Goal: Task Accomplishment & Management: Manage account settings

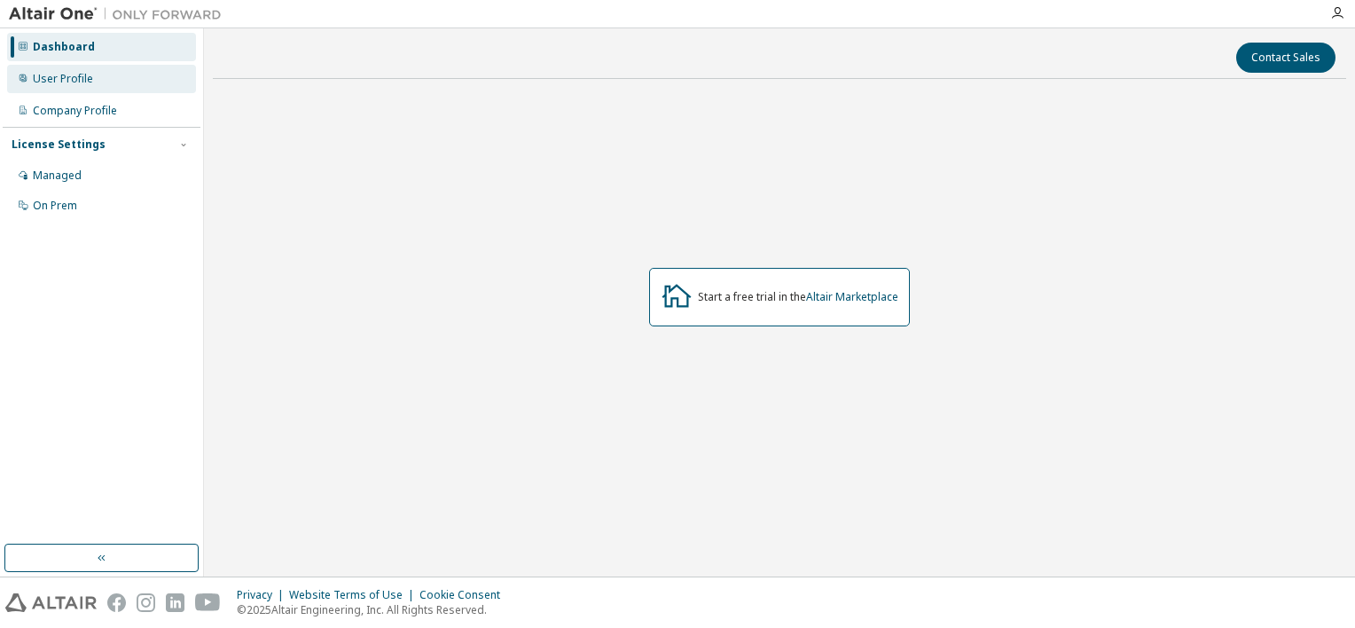
click at [71, 79] on div "User Profile" at bounding box center [63, 79] width 60 height 14
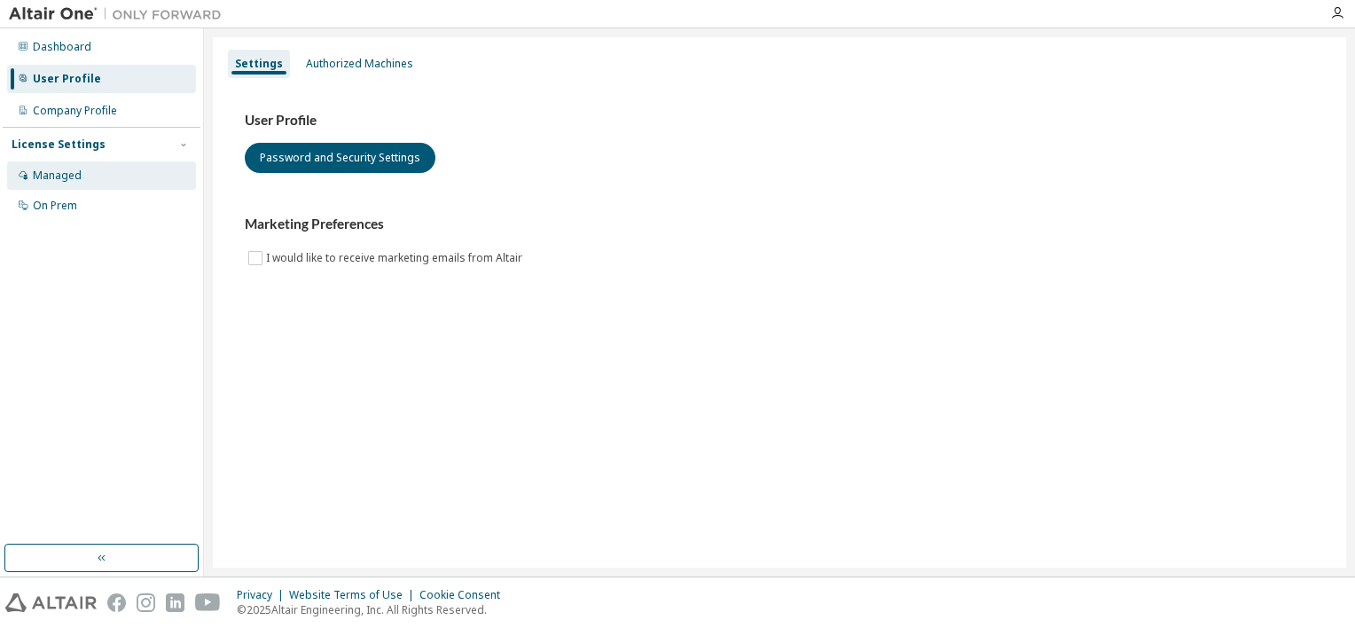
click at [52, 176] on div "Managed" at bounding box center [57, 176] width 49 height 14
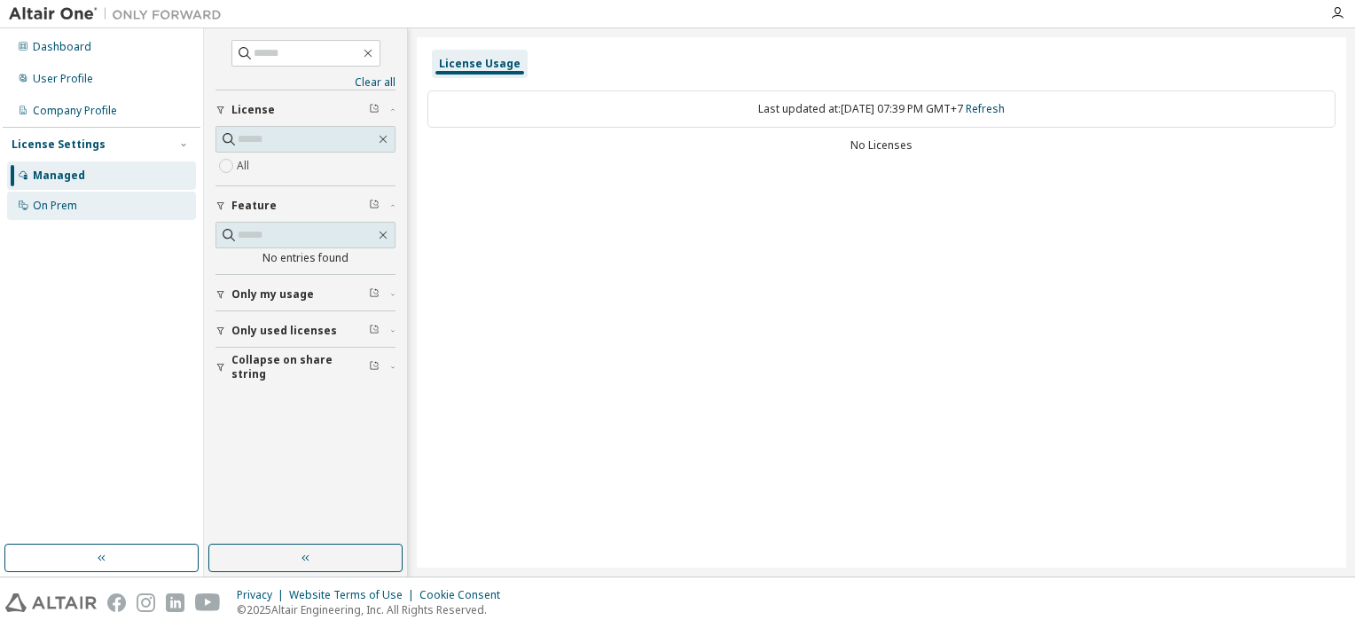
click at [105, 199] on div "On Prem" at bounding box center [101, 206] width 189 height 28
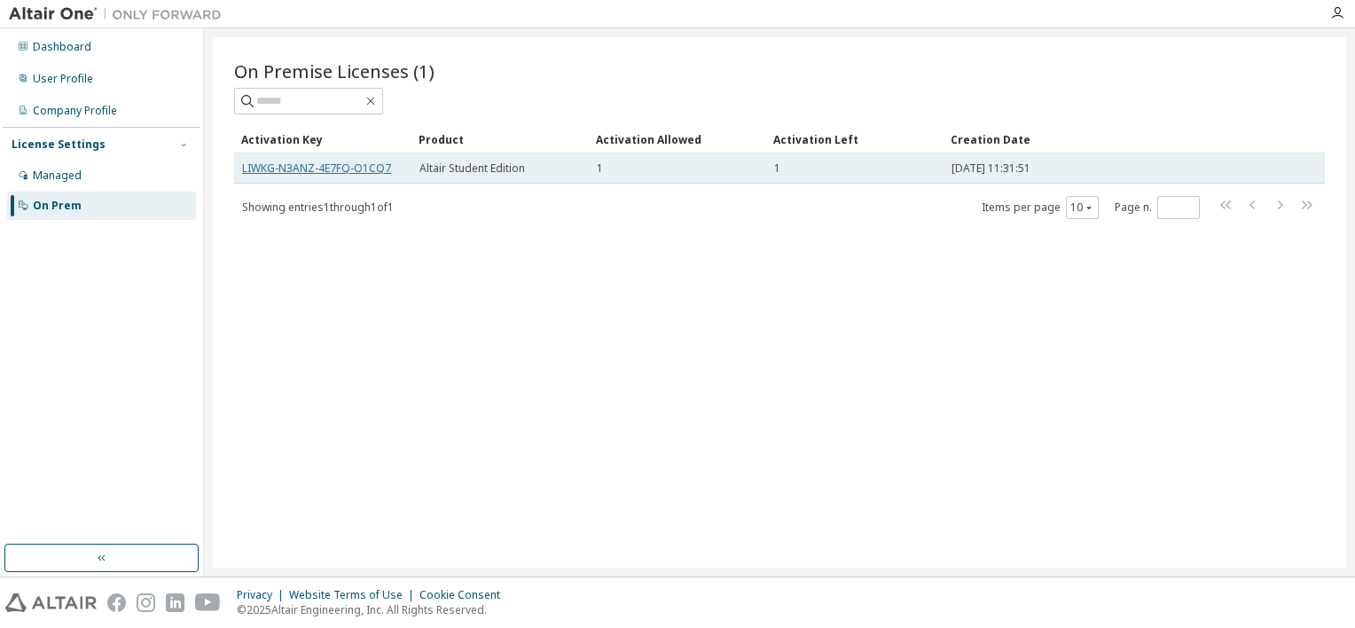
click at [379, 165] on link "LIWKG-N3ANZ-4E7FQ-O1CQ7" at bounding box center [316, 168] width 149 height 15
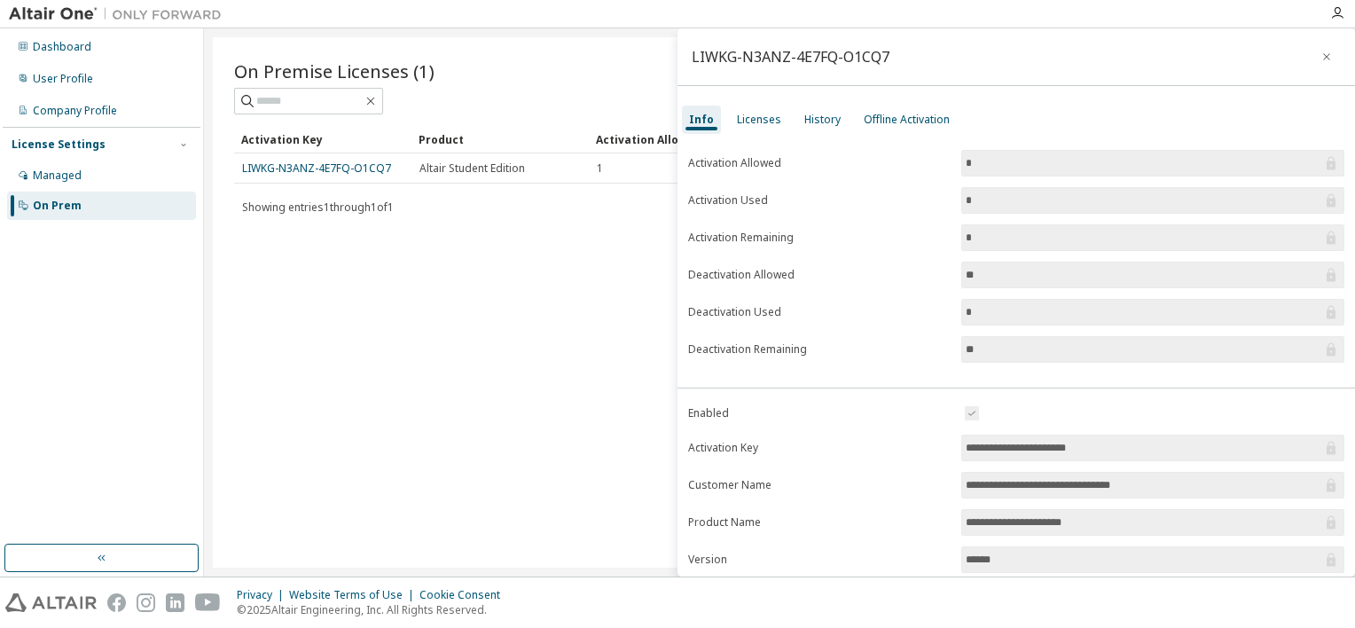
click at [344, 245] on div "On Premise Licenses (1) Clear Load Save Save As Field Operator Value Select fil…" at bounding box center [780, 302] width 1134 height 530
click at [1321, 55] on icon "button" at bounding box center [1327, 57] width 12 height 14
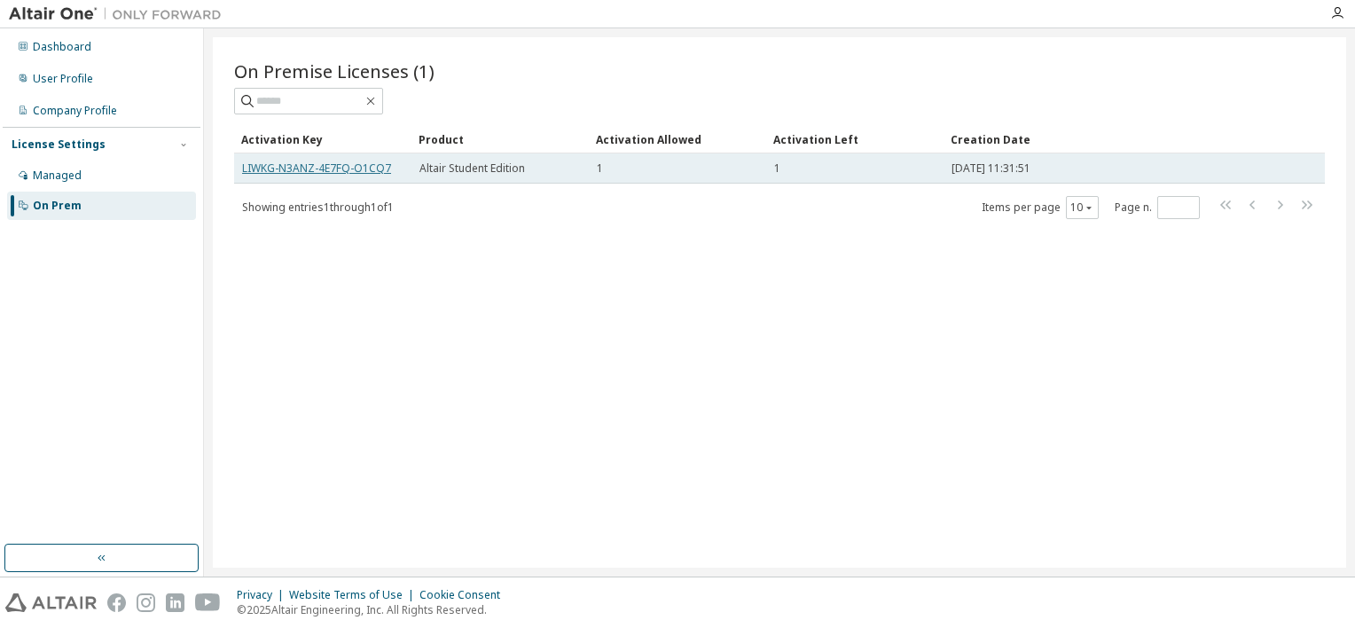
drag, startPoint x: 437, startPoint y: 165, endPoint x: 387, endPoint y: 170, distance: 50.8
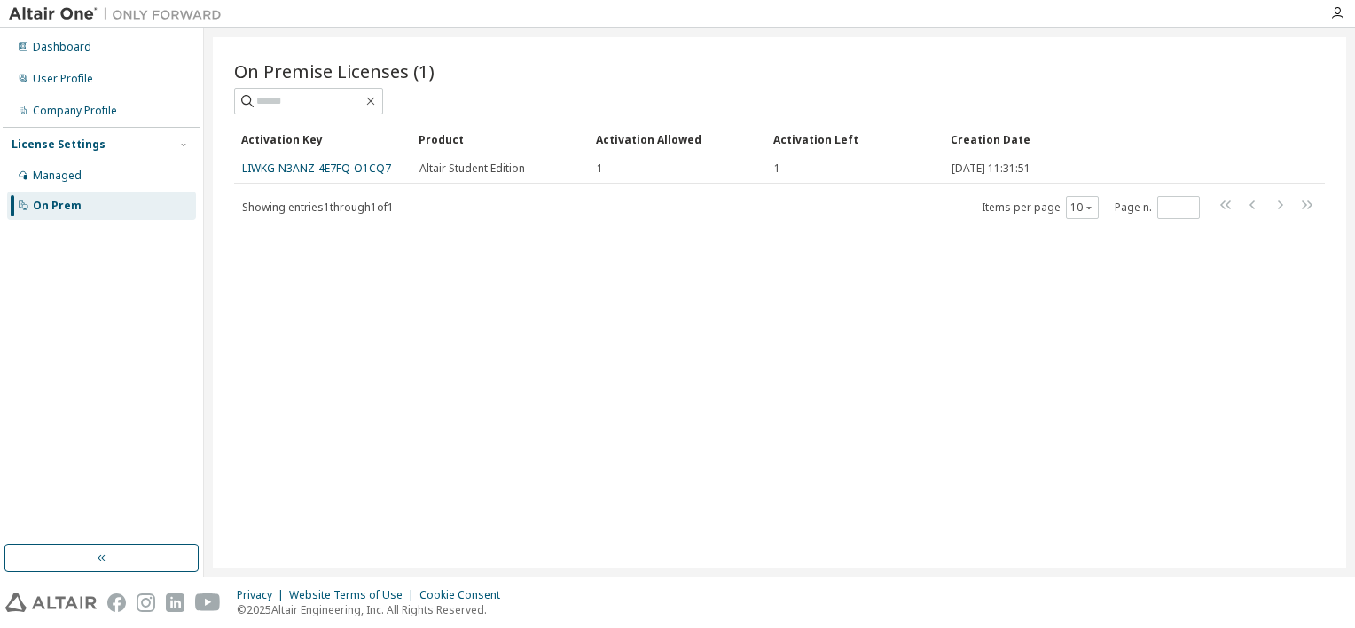
drag, startPoint x: 387, startPoint y: 170, endPoint x: 302, endPoint y: 242, distance: 110.7
click at [302, 256] on div "On Premise Licenses (1) Clear Load Save Save As Field Operator Value Select fil…" at bounding box center [780, 302] width 1134 height 530
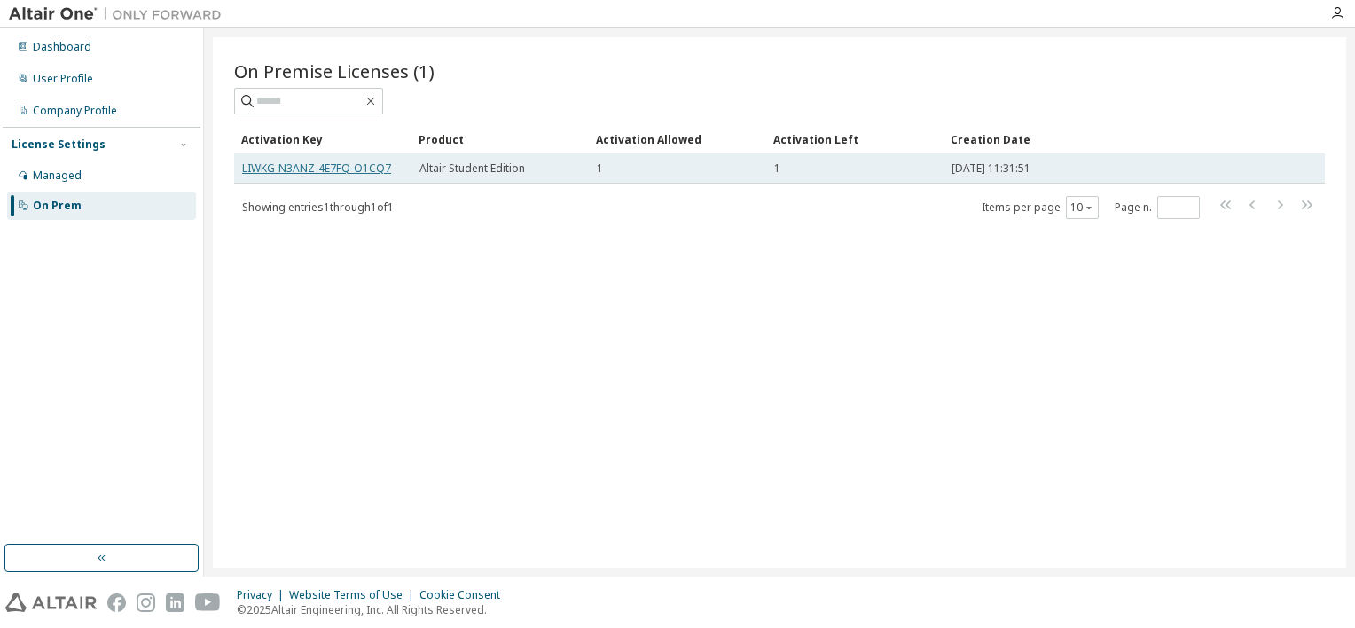
click at [321, 163] on link "LIWKG-N3ANZ-4E7FQ-O1CQ7" at bounding box center [316, 168] width 149 height 15
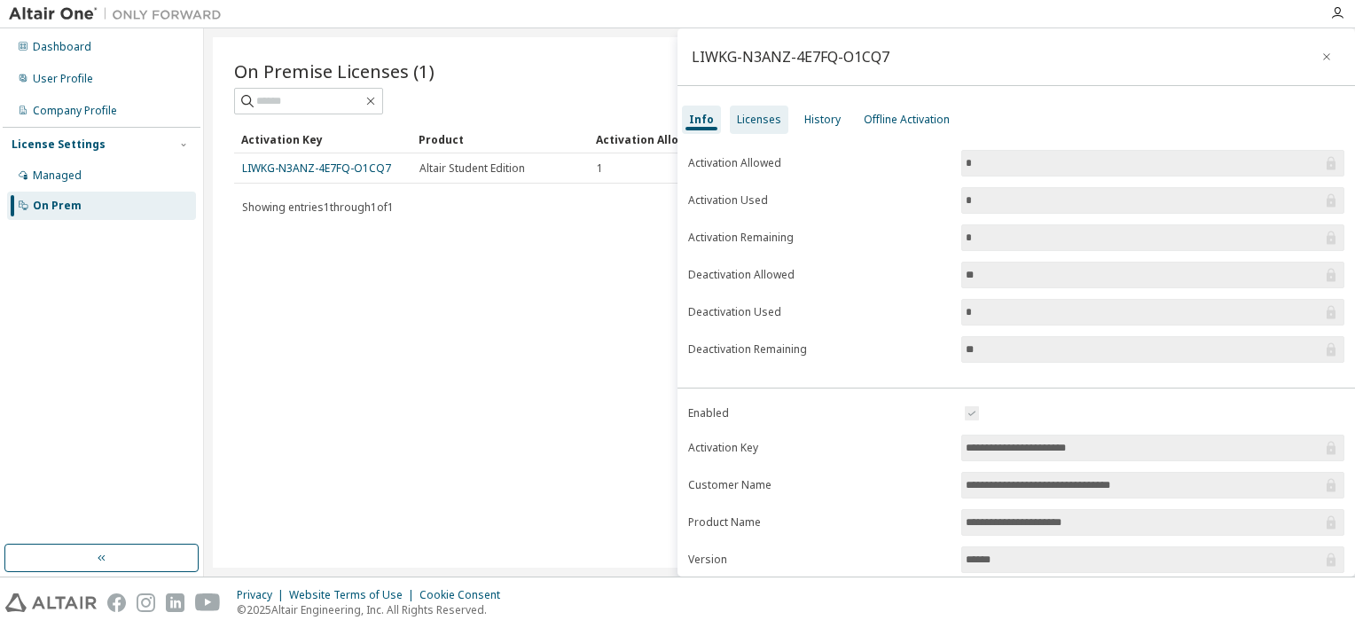
click at [753, 125] on div "Licenses" at bounding box center [759, 120] width 44 height 14
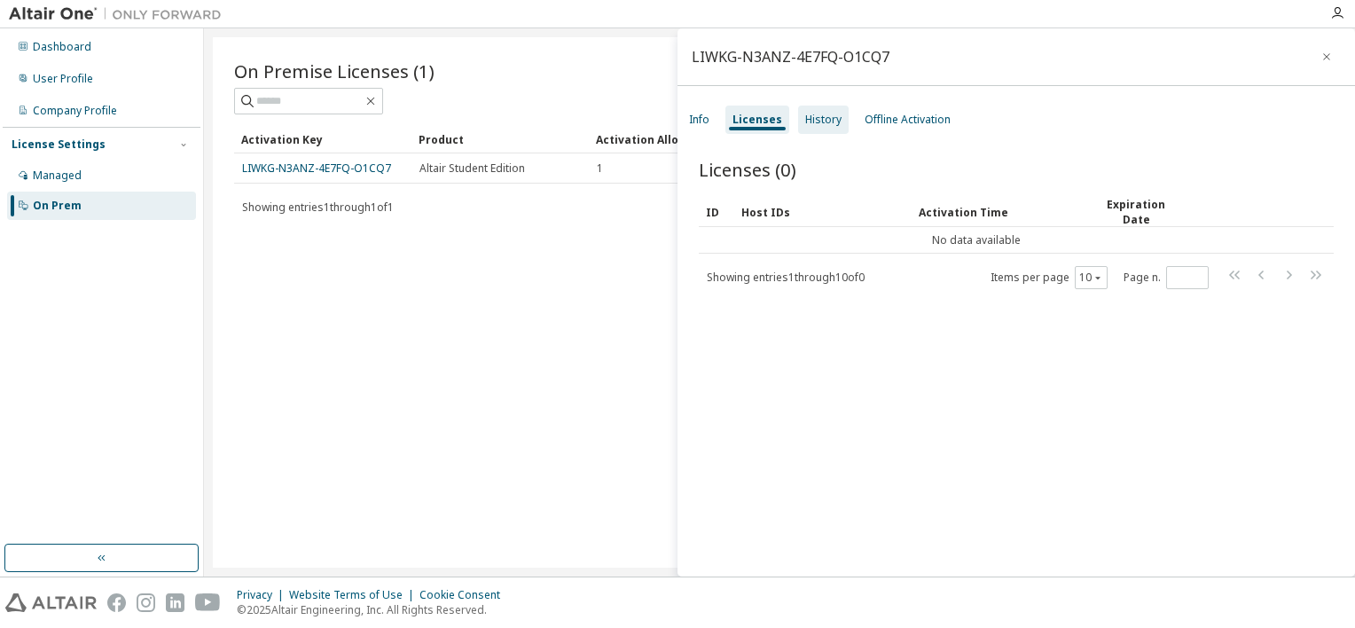
click at [830, 129] on div "History" at bounding box center [823, 120] width 51 height 28
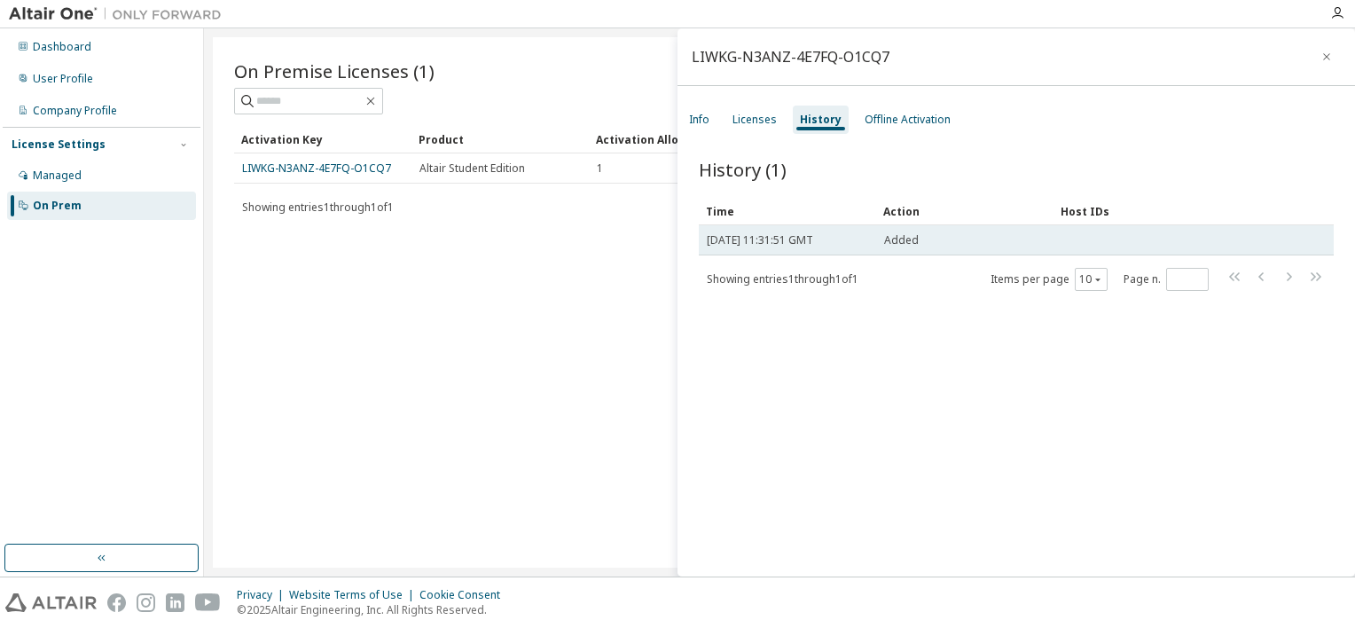
click at [867, 243] on div "[DATE] 11:31:51 GMT" at bounding box center [787, 240] width 161 height 14
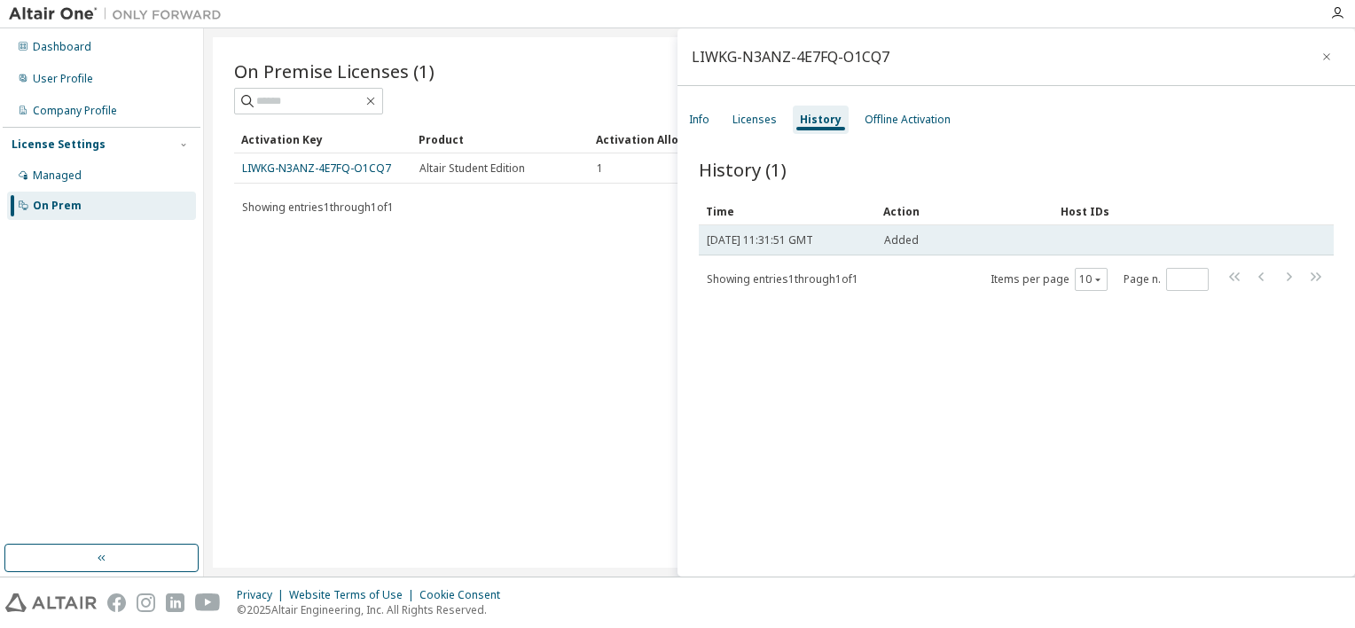
drag, startPoint x: 867, startPoint y: 243, endPoint x: 954, endPoint y: 243, distance: 86.9
click at [954, 243] on div "Added" at bounding box center [964, 240] width 161 height 14
click at [940, 243] on div "Added" at bounding box center [964, 240] width 161 height 14
click at [914, 243] on span "Added" at bounding box center [901, 240] width 35 height 14
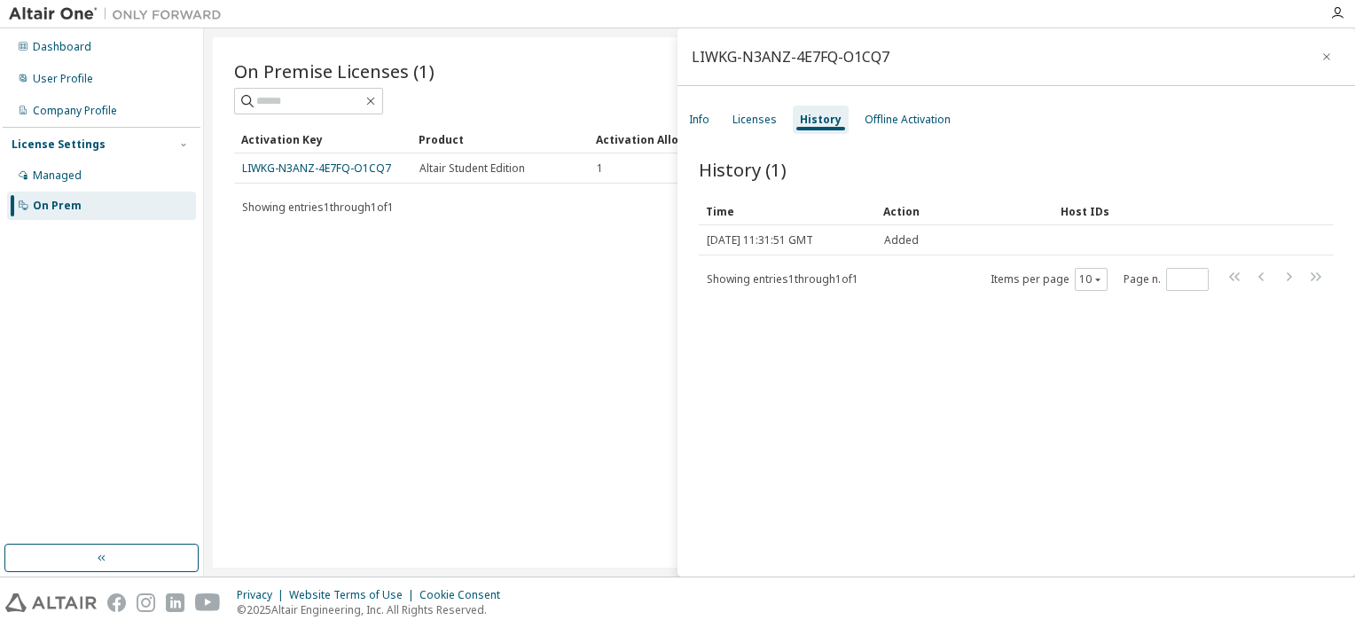
click at [915, 304] on div "History (1) Clear Load Save Save As Field Operator Value Select filter Select o…" at bounding box center [1017, 370] width 678 height 468
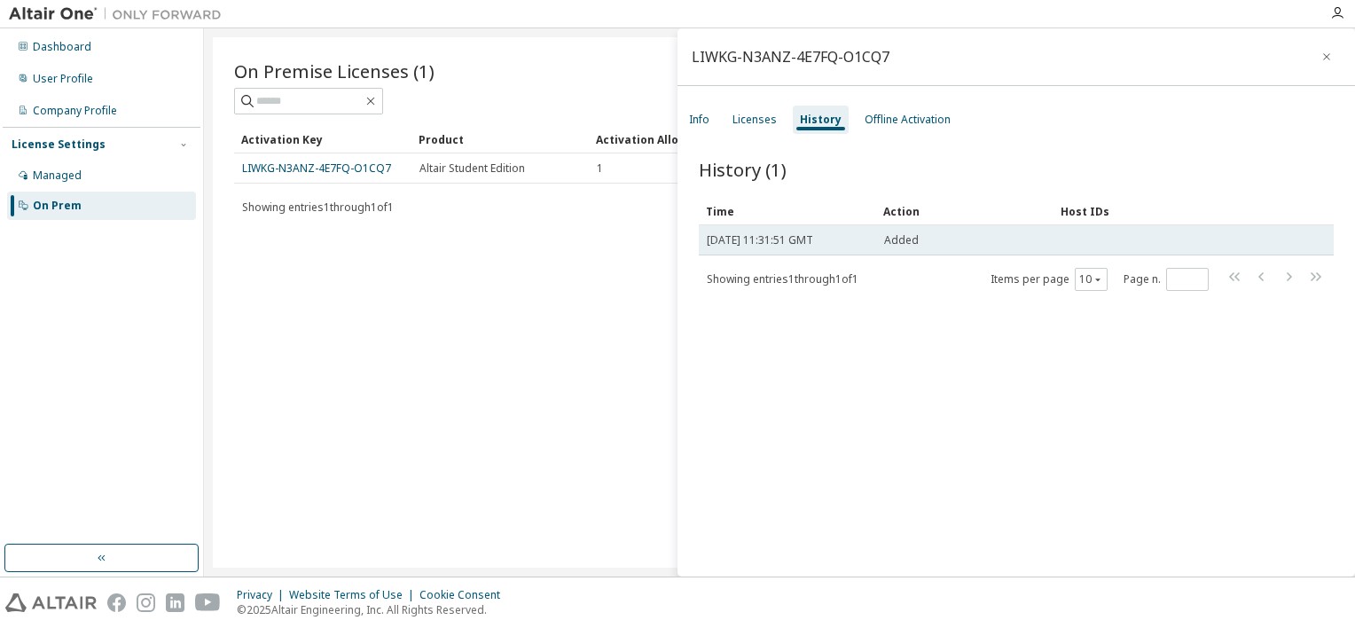
click at [898, 242] on span "Added" at bounding box center [901, 240] width 35 height 14
drag, startPoint x: 898, startPoint y: 242, endPoint x: 852, endPoint y: 238, distance: 46.3
click at [813, 238] on span "[DATE] 11:31:51 GMT" at bounding box center [760, 240] width 106 height 14
click at [899, 241] on span "Added" at bounding box center [901, 240] width 35 height 14
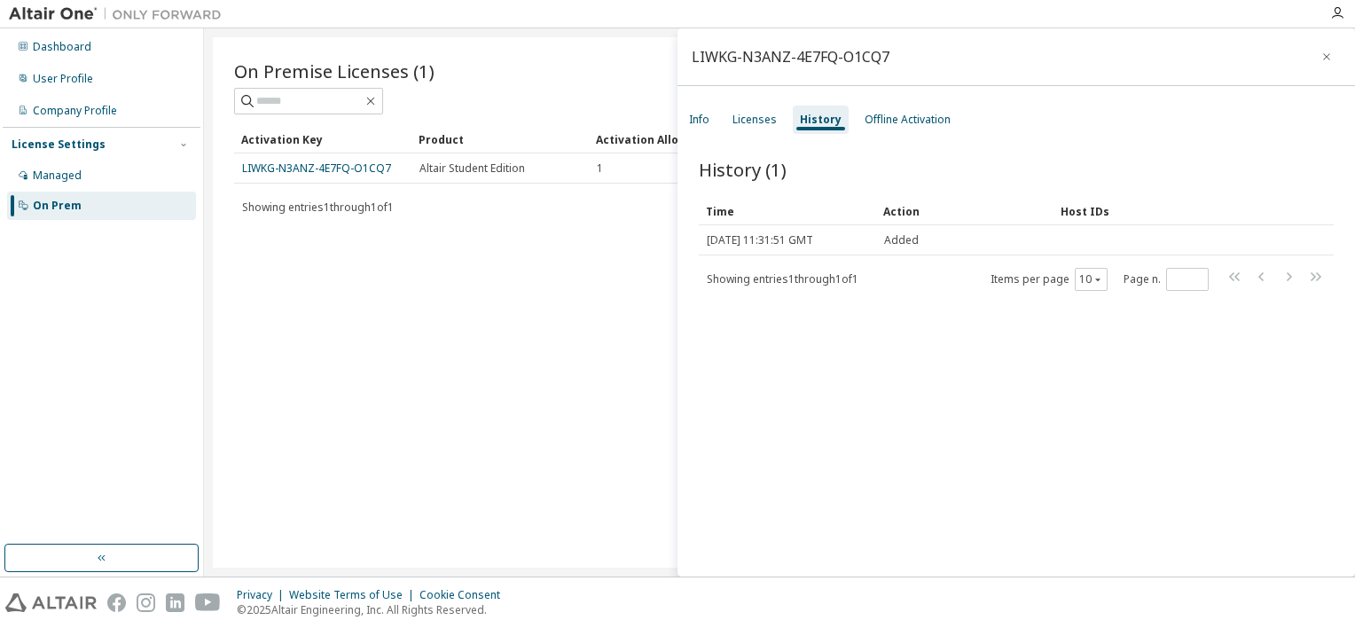
drag, startPoint x: 899, startPoint y: 241, endPoint x: 876, endPoint y: 255, distance: 26.6
click at [876, 255] on div "Time Action Host IDs [DATE] 11:31:51 GMT Added Showing entries 1 through 1 of 1…" at bounding box center [1016, 244] width 635 height 95
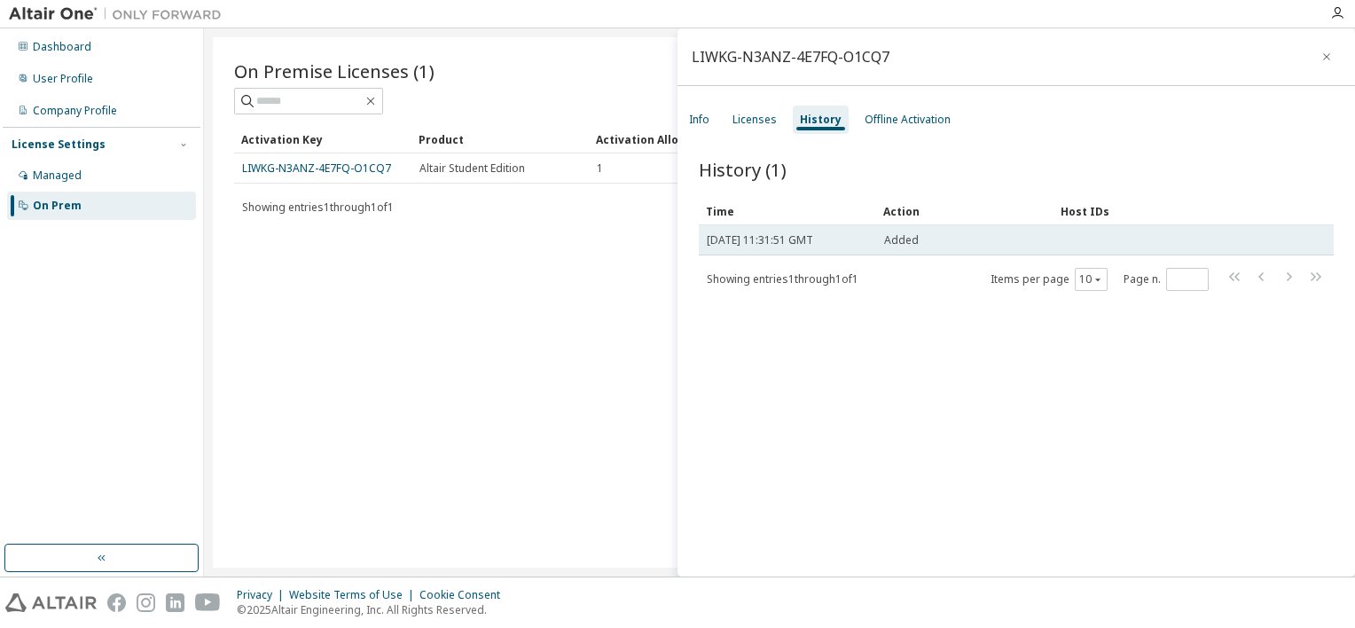
click at [873, 247] on td "[DATE] 11:31:51 GMT" at bounding box center [787, 240] width 177 height 30
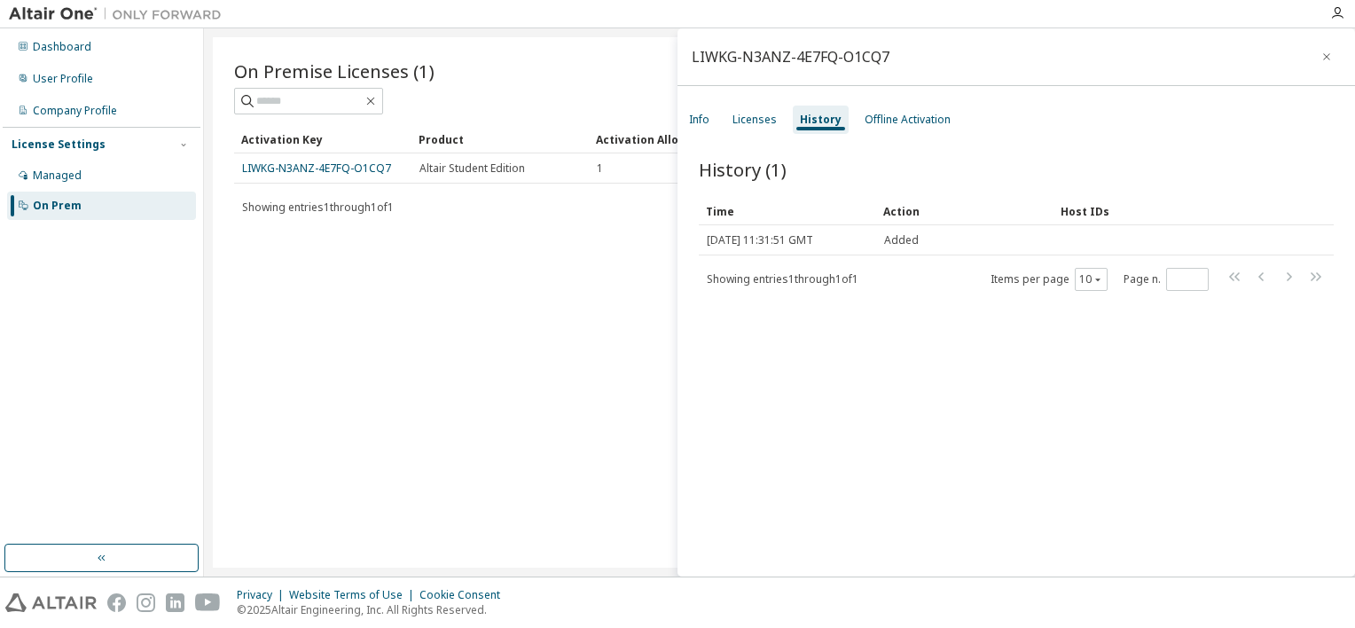
click at [911, 272] on div "Showing entries 1 through 1 of 1 Items per page 10 Page n. *" at bounding box center [1016, 279] width 635 height 26
click at [880, 114] on div "Offline Activation" at bounding box center [908, 120] width 86 height 14
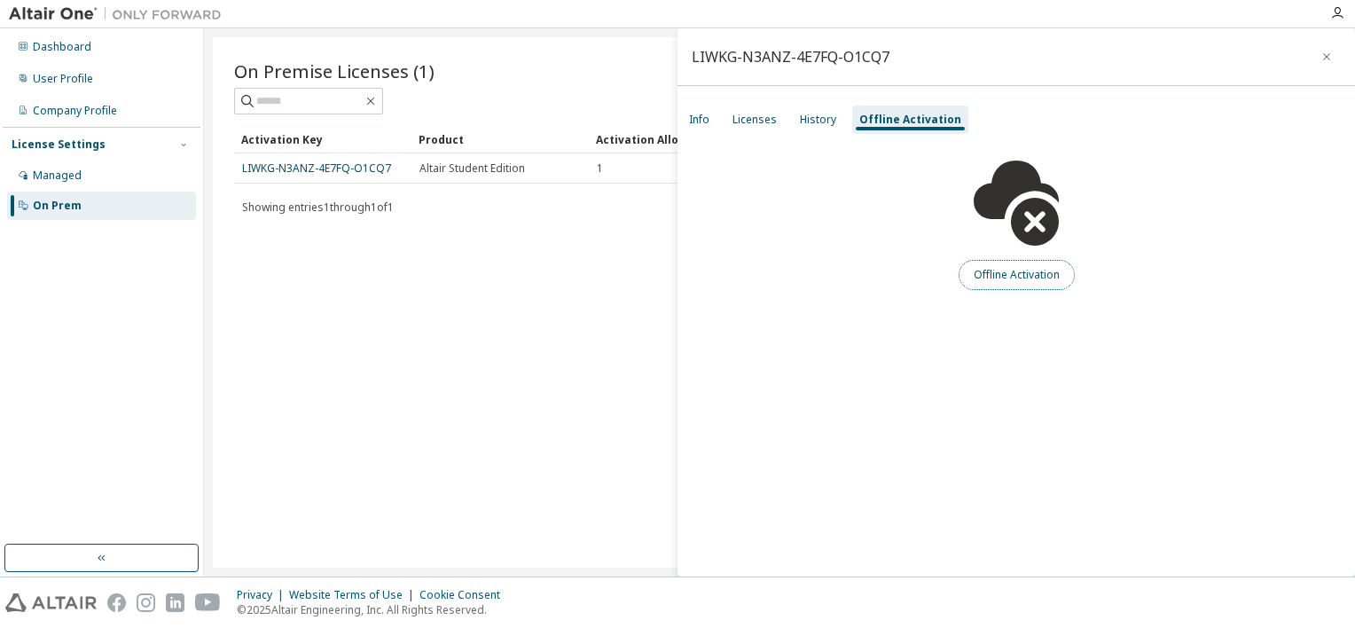
click at [1022, 279] on button "Offline Activation" at bounding box center [1017, 275] width 116 height 30
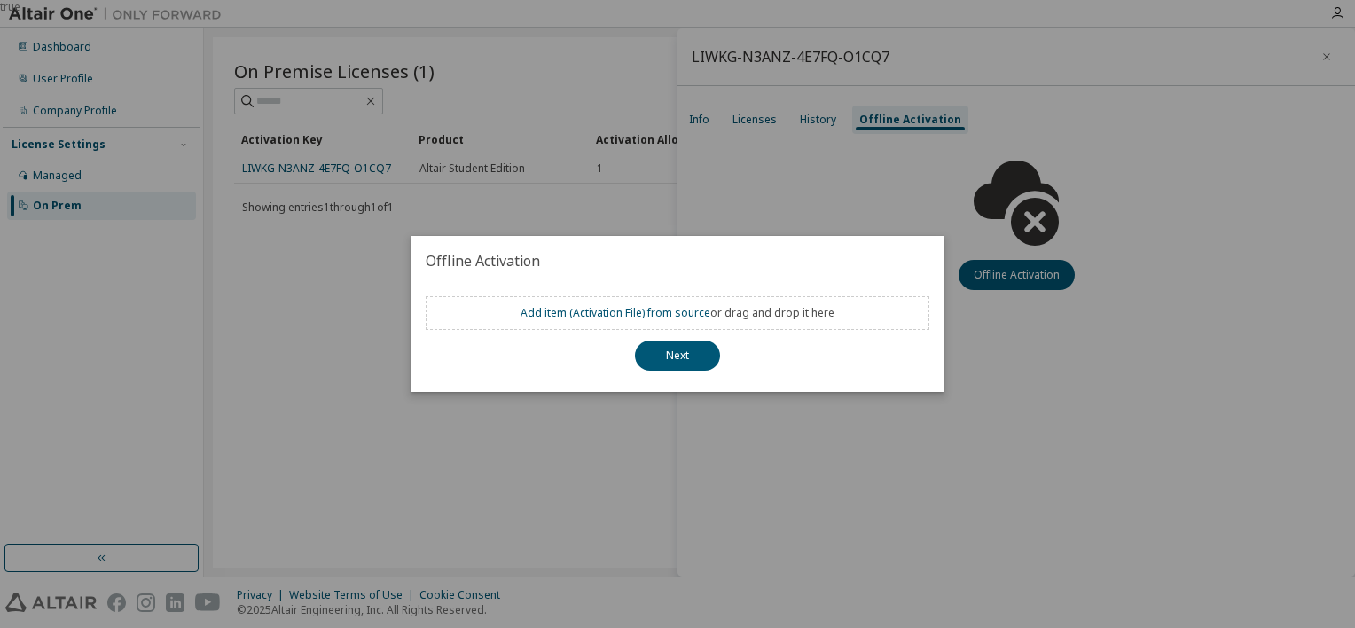
click at [732, 229] on div "true" at bounding box center [677, 314] width 1355 height 628
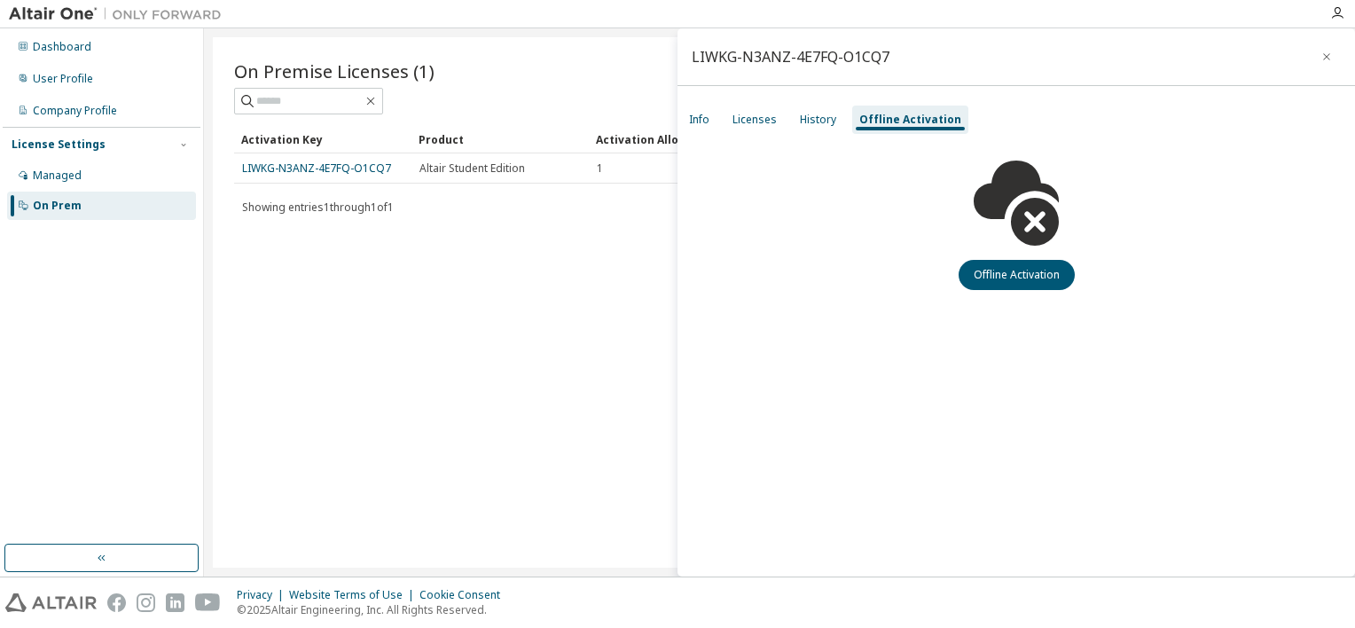
click at [1034, 213] on icon at bounding box center [1016, 203] width 85 height 85
click at [1017, 282] on button "Offline Activation" at bounding box center [1017, 275] width 116 height 30
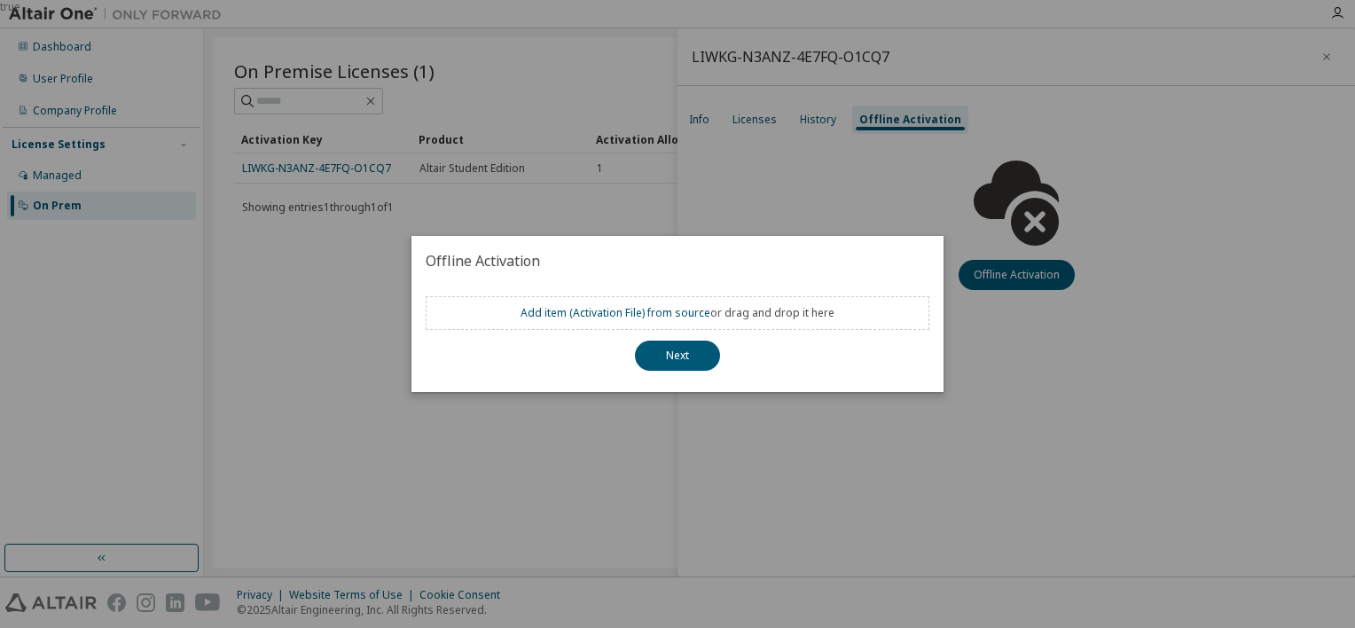
click at [975, 165] on div "true" at bounding box center [677, 314] width 1355 height 628
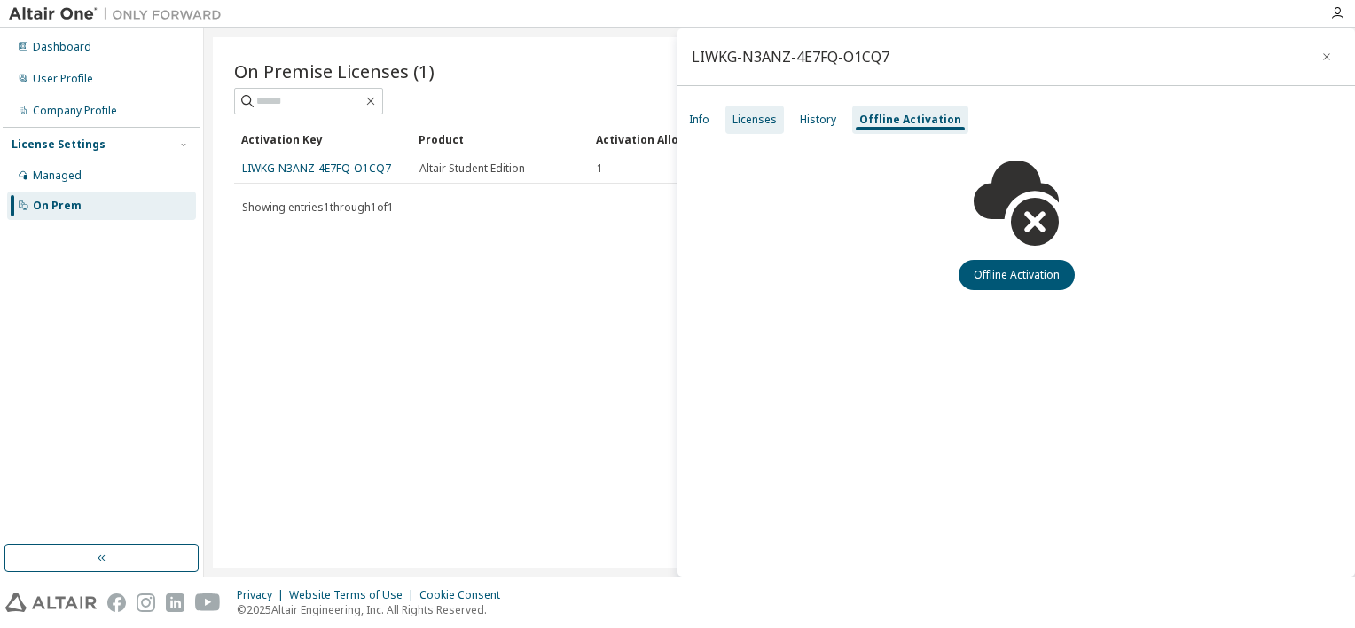
click at [730, 124] on div "Licenses" at bounding box center [755, 120] width 59 height 28
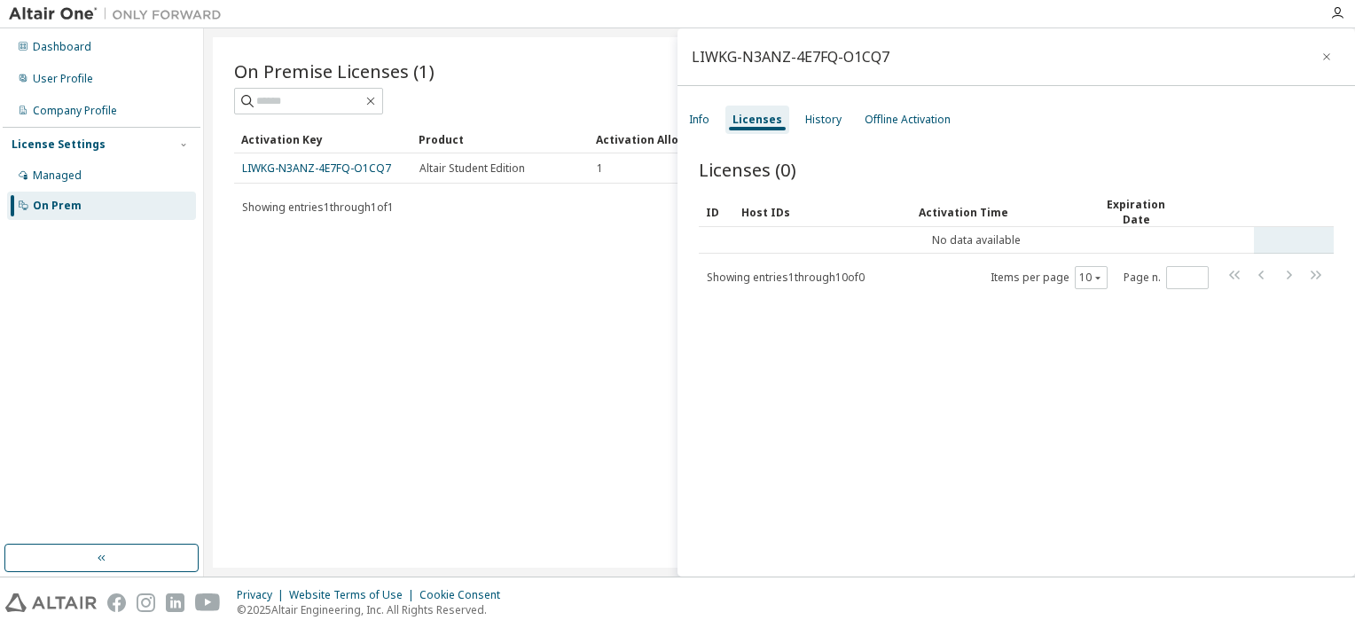
click at [776, 236] on td "No data available" at bounding box center [976, 240] width 555 height 27
click at [706, 116] on div "Info" at bounding box center [699, 120] width 20 height 14
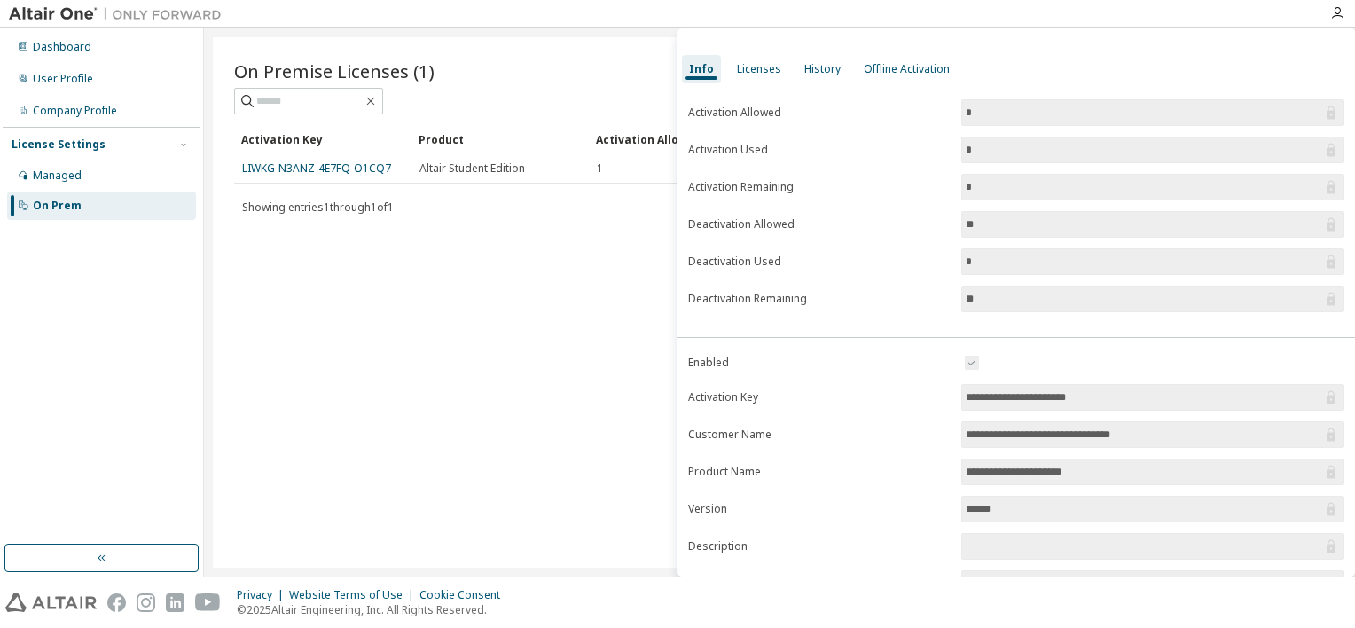
scroll to position [7, 0]
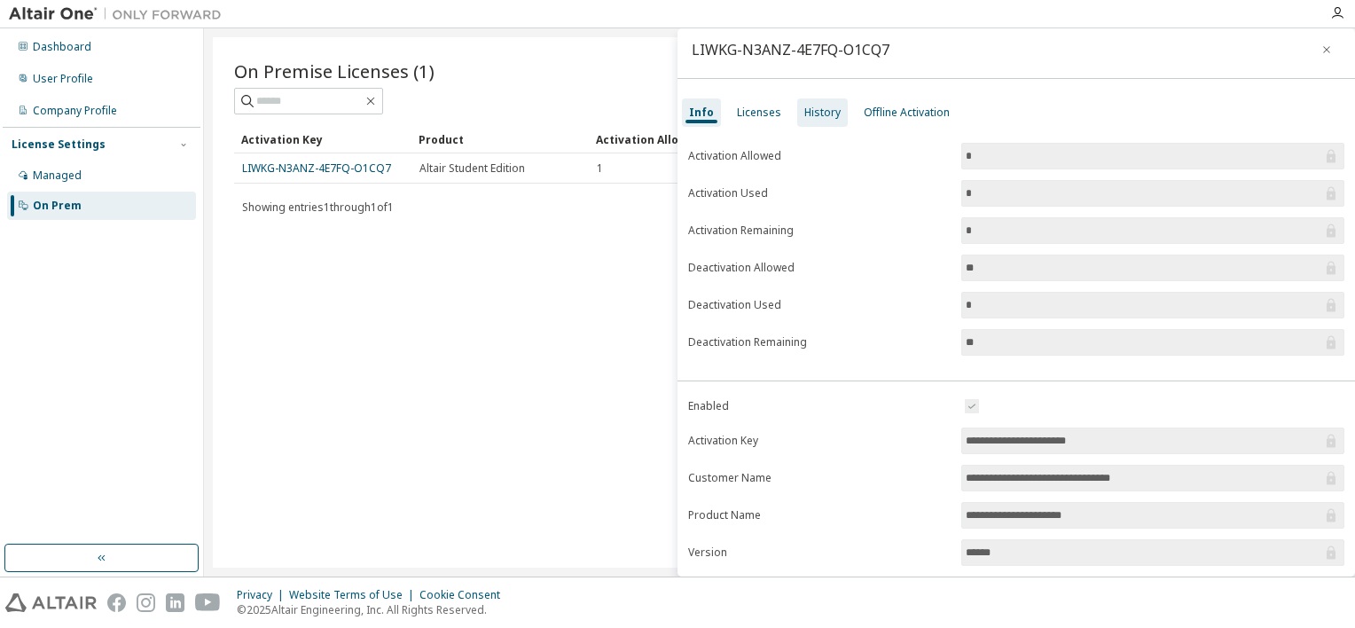
click at [828, 111] on div "History" at bounding box center [823, 113] width 36 height 14
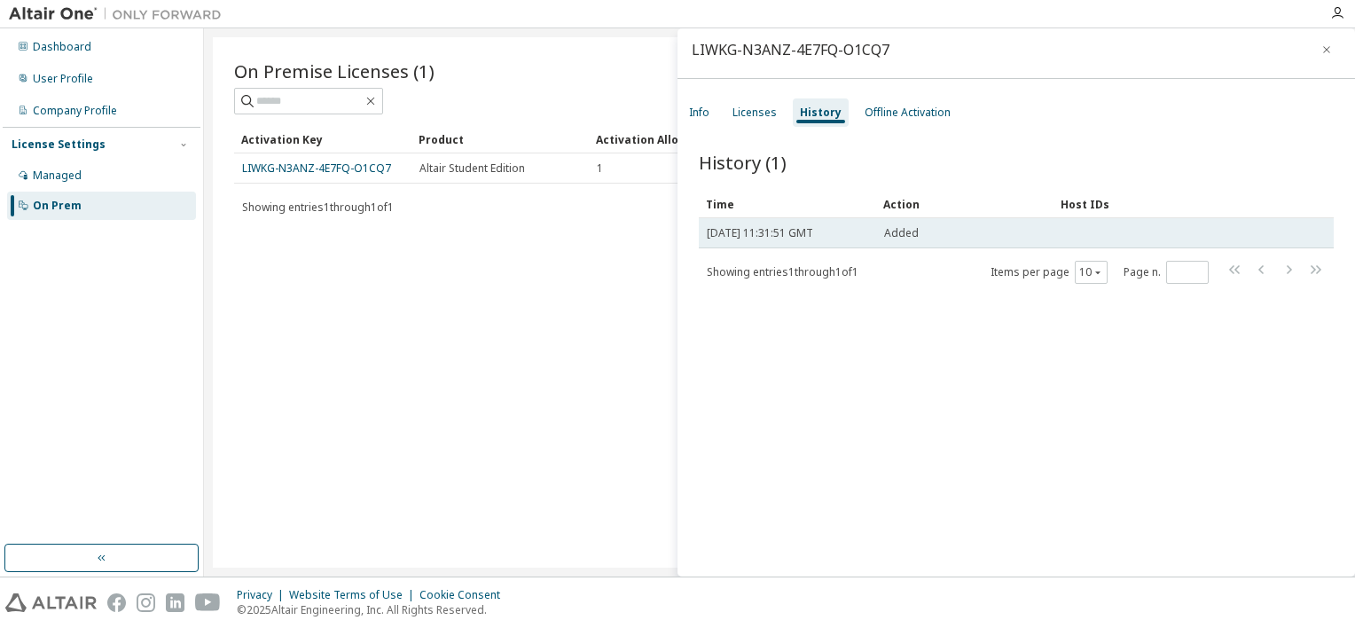
click at [907, 232] on span "Added" at bounding box center [901, 233] width 35 height 14
click at [925, 232] on div "Added" at bounding box center [964, 233] width 161 height 14
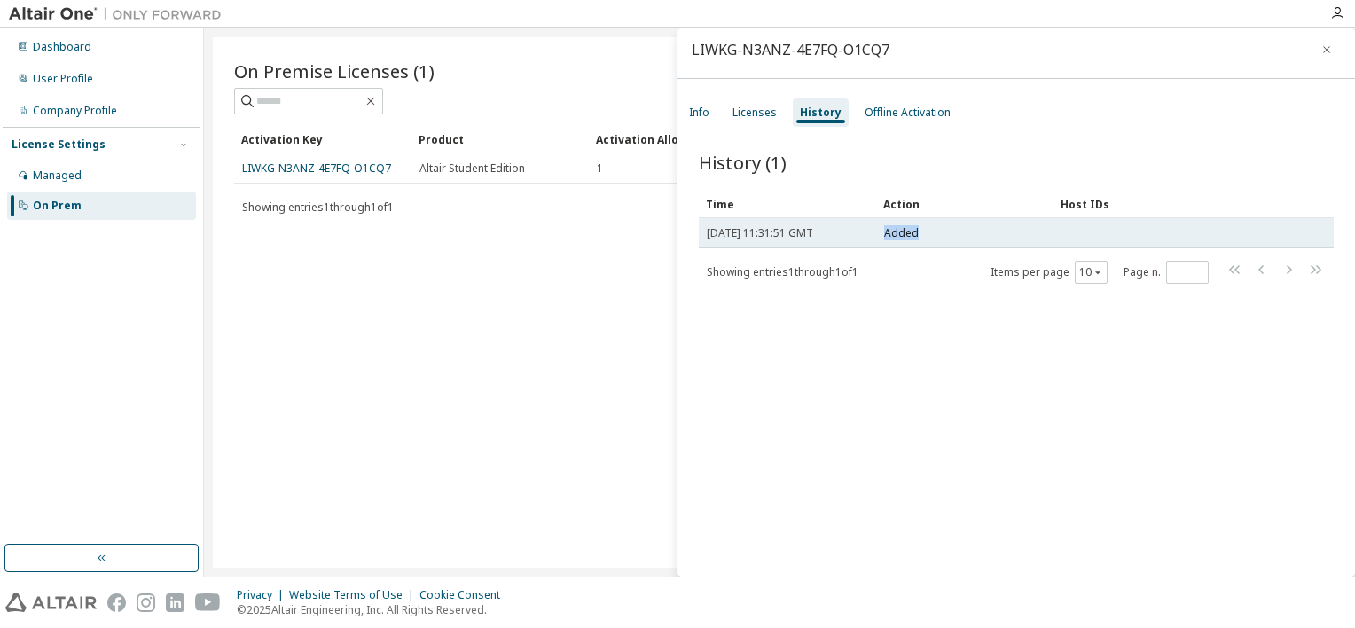
click at [925, 232] on div "Added" at bounding box center [964, 233] width 161 height 14
drag, startPoint x: 925, startPoint y: 232, endPoint x: 976, endPoint y: 233, distance: 50.6
click at [971, 232] on div "Added" at bounding box center [964, 233] width 161 height 14
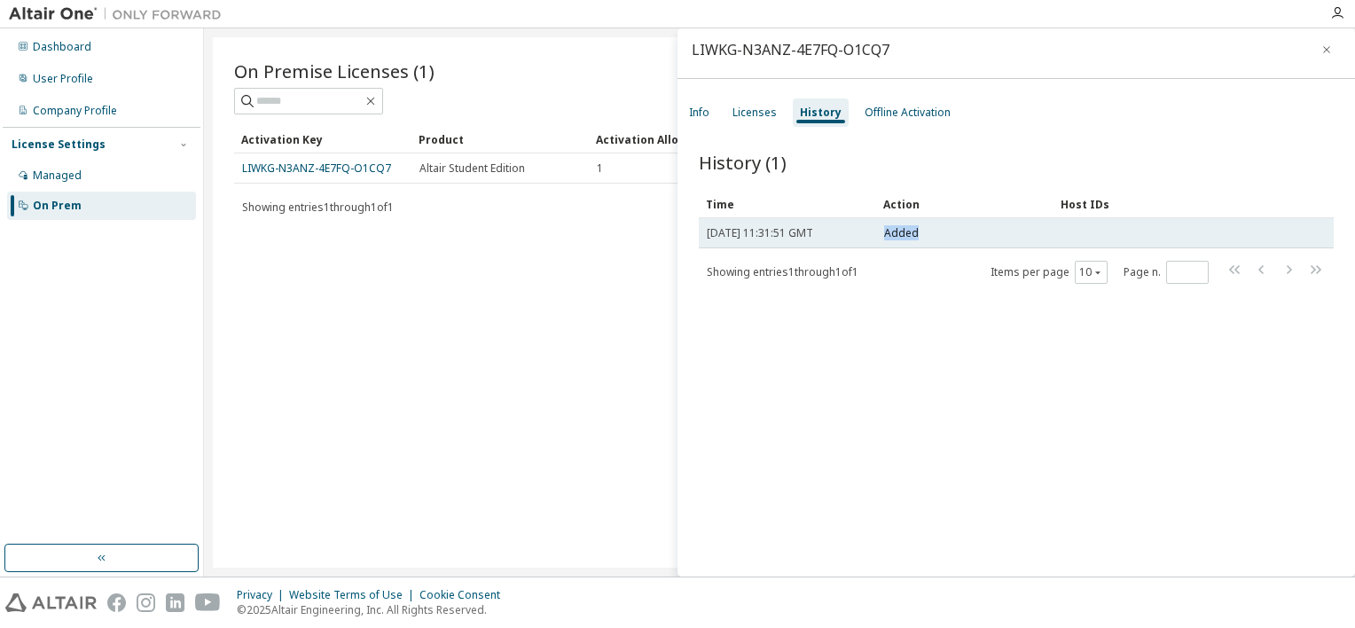
click at [1023, 234] on div "Added" at bounding box center [964, 233] width 161 height 14
click at [762, 232] on span "[DATE] 11:31:51 GMT" at bounding box center [760, 233] width 106 height 14
click at [942, 238] on div "Added" at bounding box center [964, 233] width 161 height 14
drag, startPoint x: 795, startPoint y: 236, endPoint x: 836, endPoint y: 233, distance: 40.9
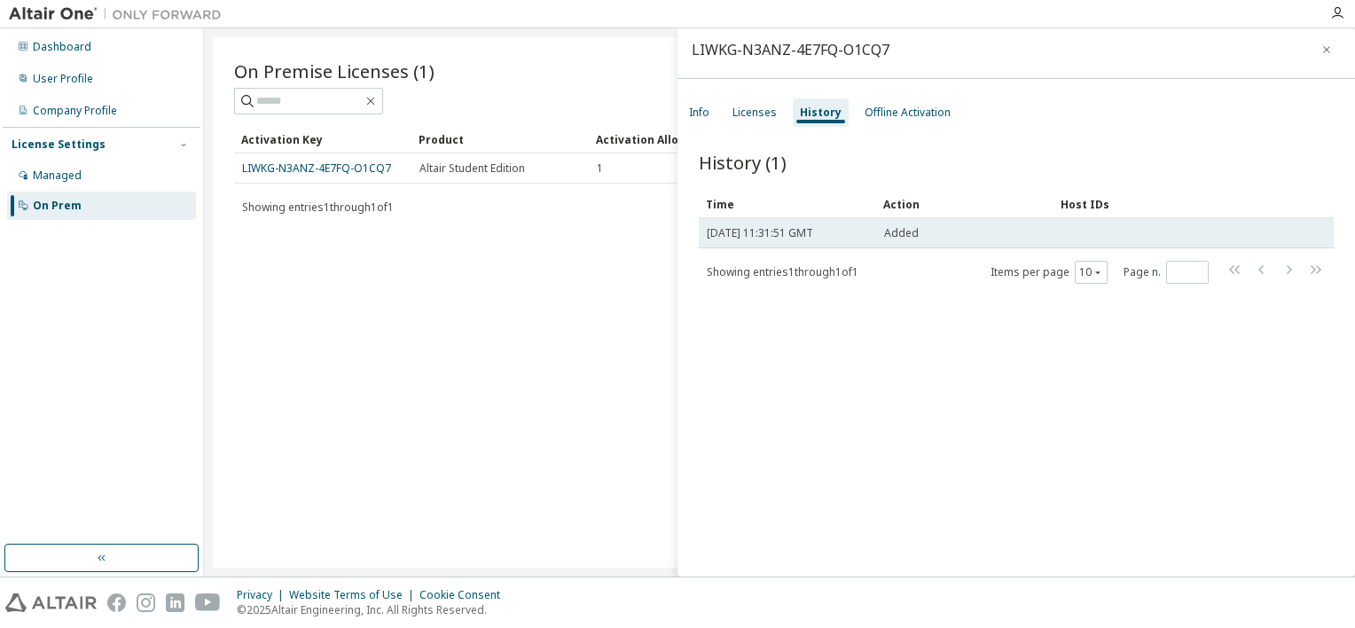
click at [813, 233] on span "[DATE] 11:31:51 GMT" at bounding box center [760, 233] width 106 height 14
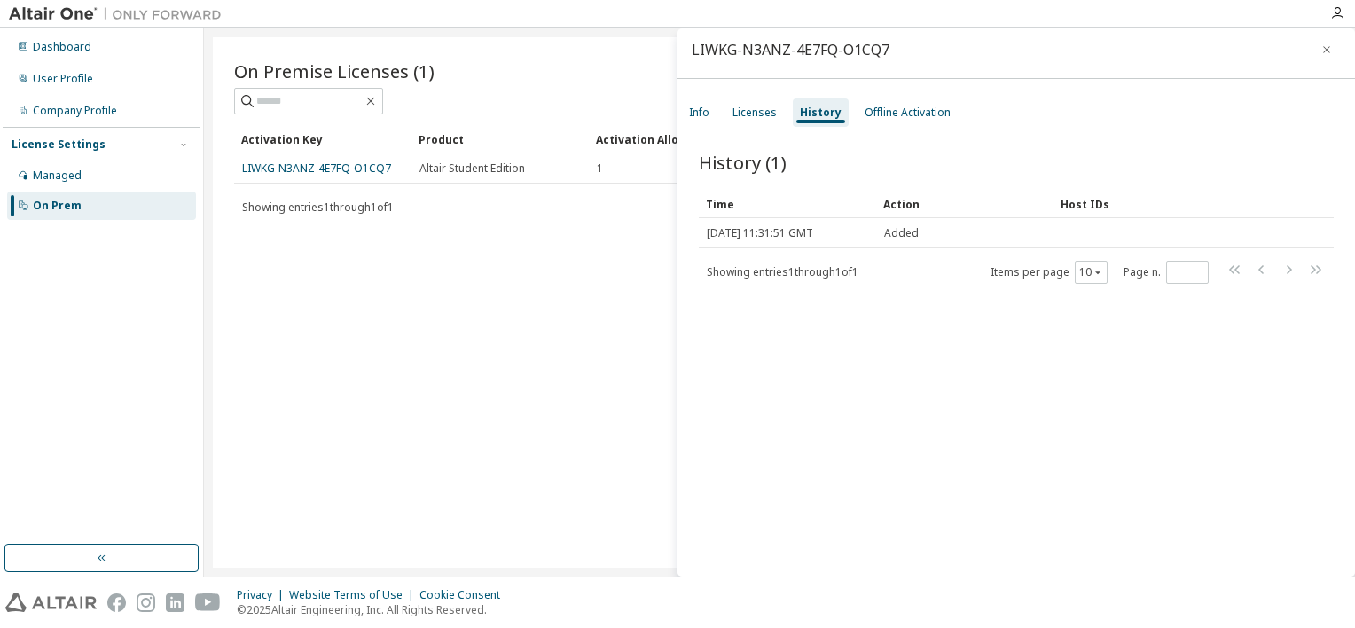
drag, startPoint x: 836, startPoint y: 233, endPoint x: 882, endPoint y: 294, distance: 76.6
click at [901, 317] on div "History (1) Clear Load Save Save As Field Operator Value Select filter Select o…" at bounding box center [1017, 363] width 678 height 468
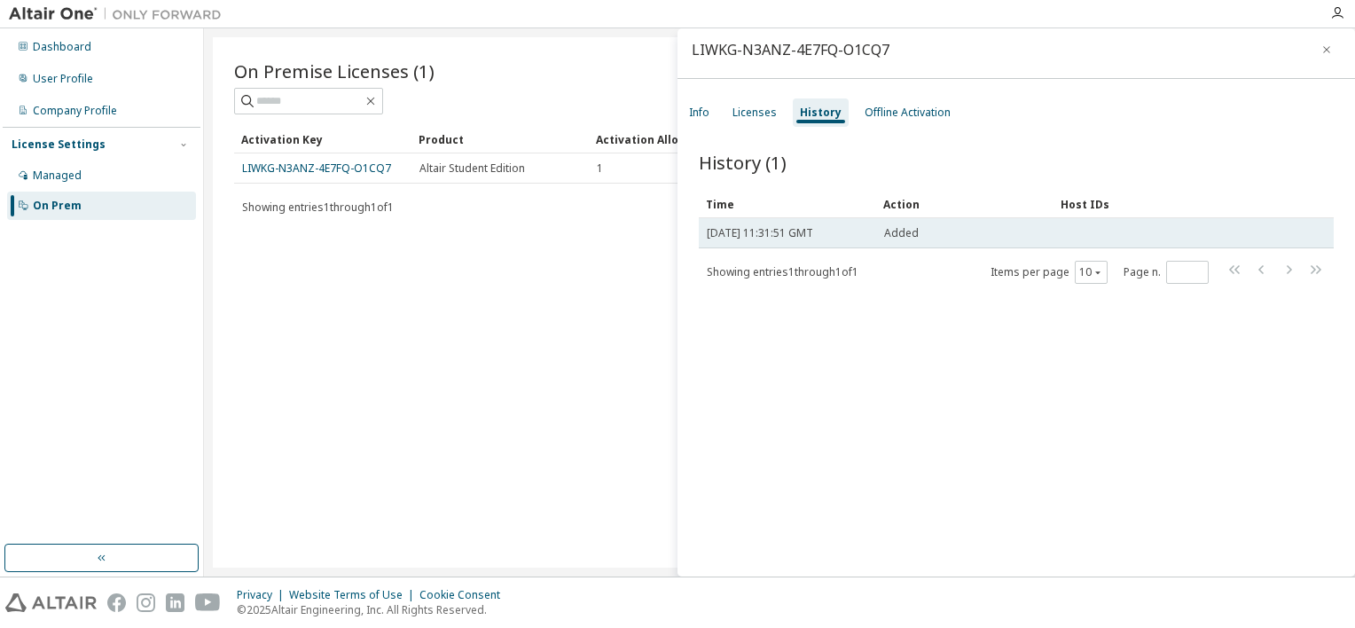
drag, startPoint x: 818, startPoint y: 237, endPoint x: 789, endPoint y: 234, distance: 28.5
click at [789, 234] on span "[DATE] 11:31:51 GMT" at bounding box center [760, 233] width 106 height 14
drag, startPoint x: 715, startPoint y: 229, endPoint x: 1133, endPoint y: 241, distance: 418.0
click at [1133, 241] on tr "[DATE] 11:31:51 GMT Added" at bounding box center [1016, 233] width 635 height 30
drag, startPoint x: 871, startPoint y: 221, endPoint x: 837, endPoint y: 231, distance: 35.1
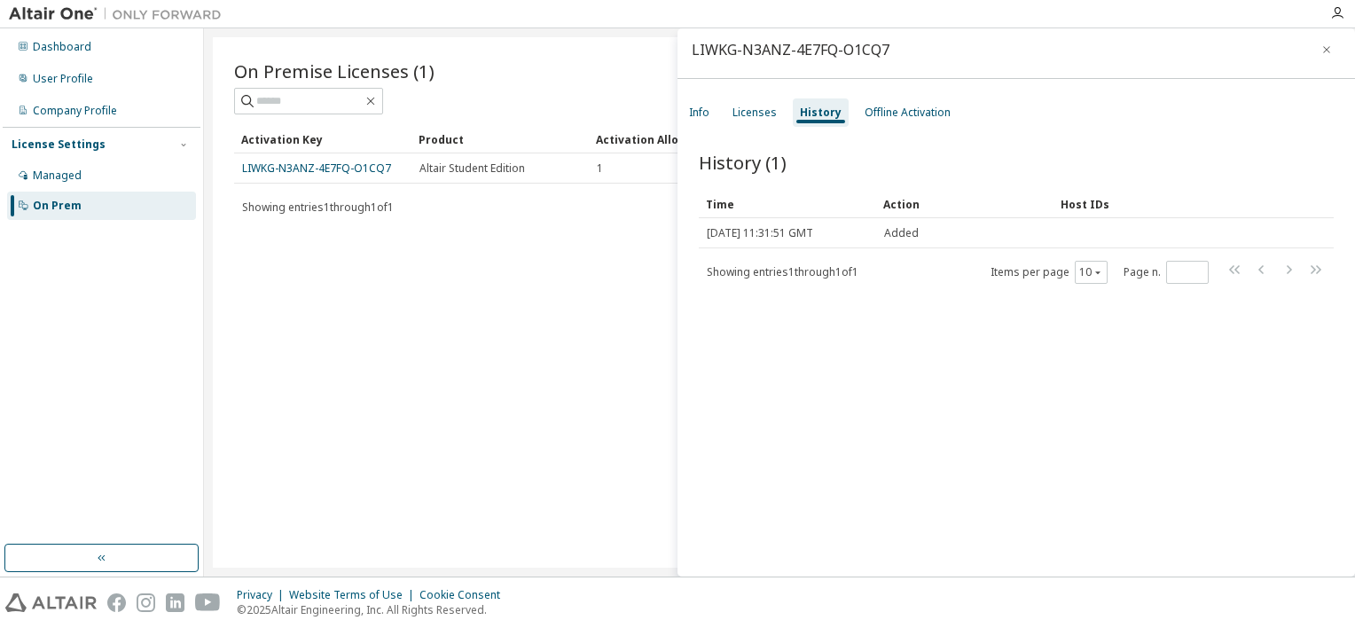
drag, startPoint x: 837, startPoint y: 231, endPoint x: 703, endPoint y: 292, distance: 148.1
click at [703, 292] on div "History (1) Clear Load Save Save As Field Operator Value Select filter Select o…" at bounding box center [1017, 363] width 678 height 468
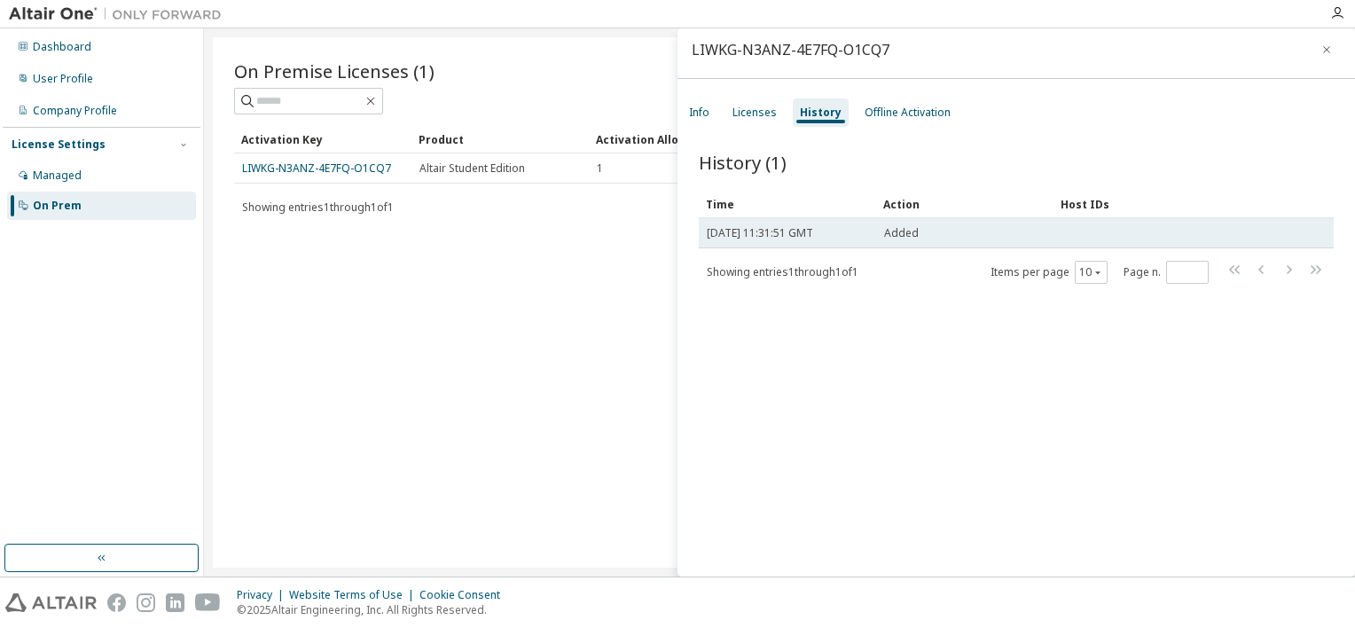
click at [707, 229] on span "[DATE] 11:31:51 GMT" at bounding box center [760, 233] width 106 height 14
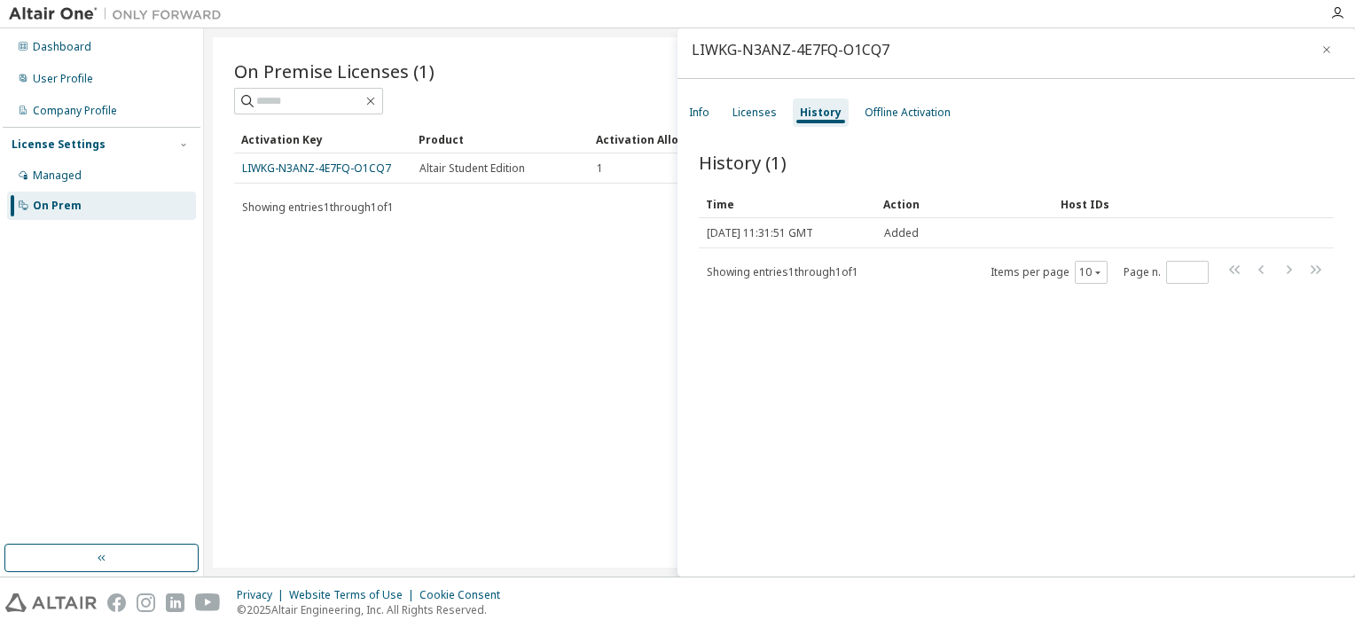
click at [958, 266] on div "Showing entries 1 through 1 of 1 Items per page 10 Page n. *" at bounding box center [1016, 272] width 635 height 26
click at [1173, 271] on input "*" at bounding box center [1188, 272] width 34 height 14
drag, startPoint x: 814, startPoint y: 120, endPoint x: 779, endPoint y: 188, distance: 77.0
click at [779, 188] on div "History (1) Clear Load Save Save As Field Operator Value Select filter Select o…" at bounding box center [1016, 217] width 635 height 135
click at [871, 115] on div "Offline Activation" at bounding box center [908, 113] width 86 height 14
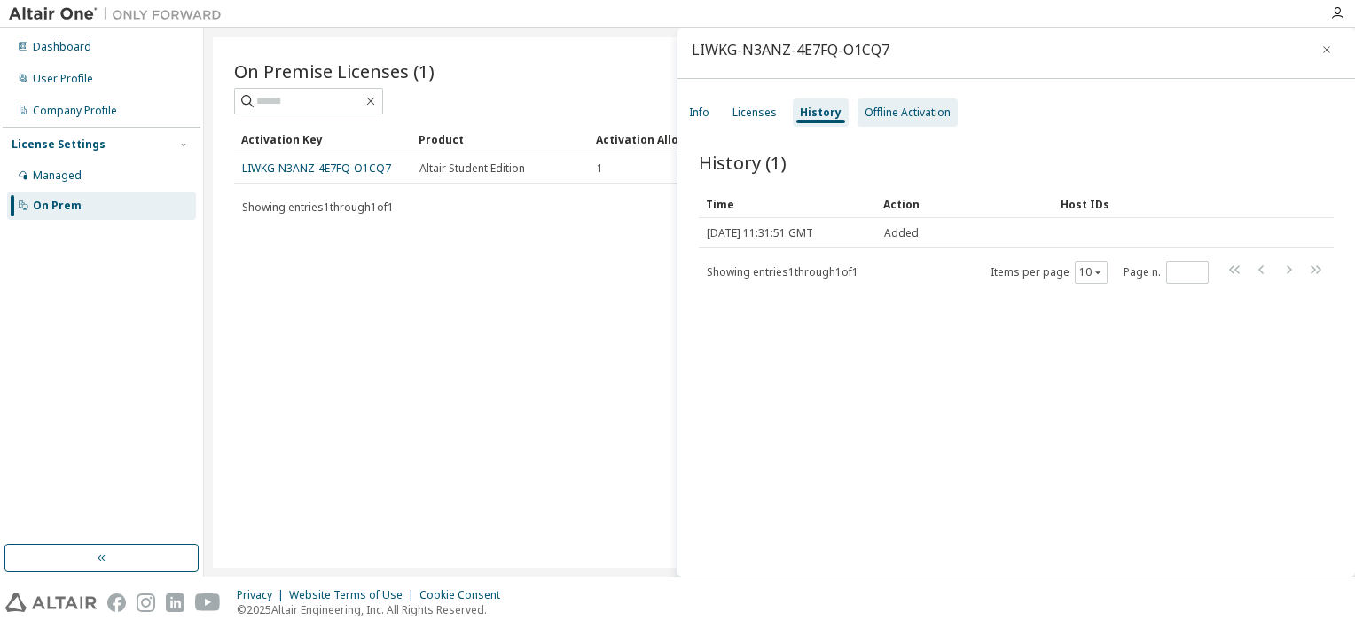
scroll to position [0, 0]
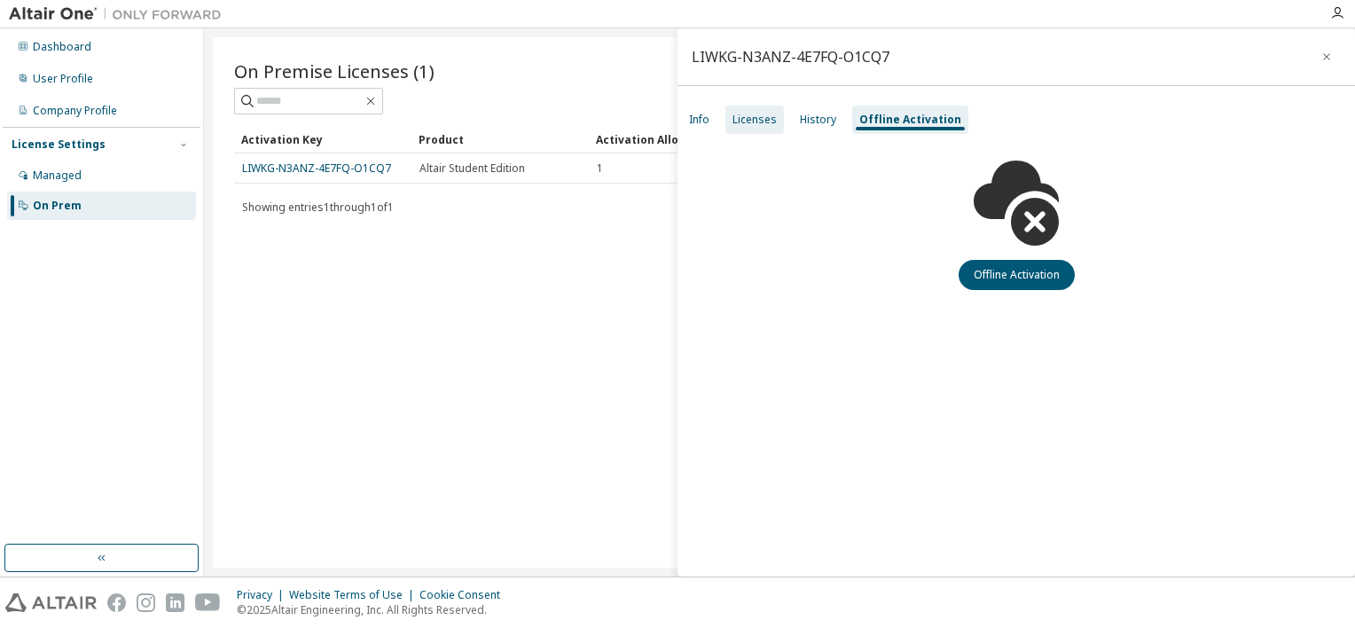
click at [777, 117] on div "Licenses" at bounding box center [755, 120] width 59 height 28
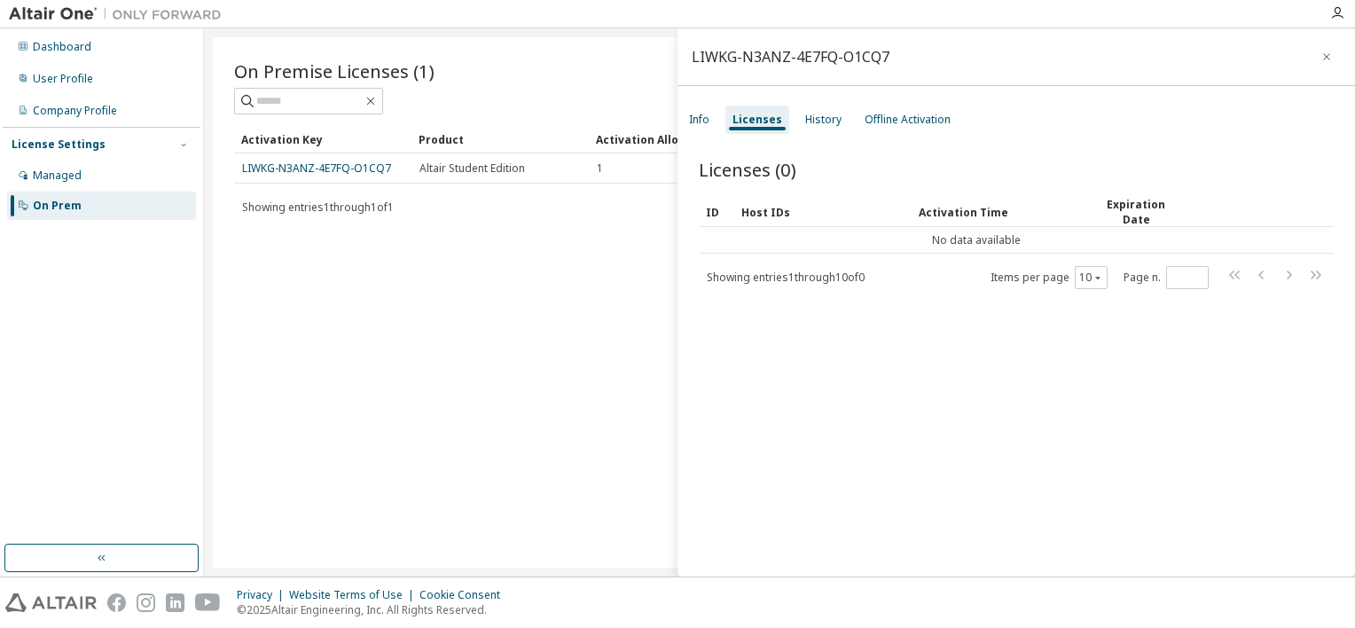
click at [438, 290] on div "On Premise Licenses (1) Clear Load Save Save As Field Operator Value Select fil…" at bounding box center [780, 302] width 1134 height 530
click at [695, 110] on div "Info" at bounding box center [699, 120] width 35 height 28
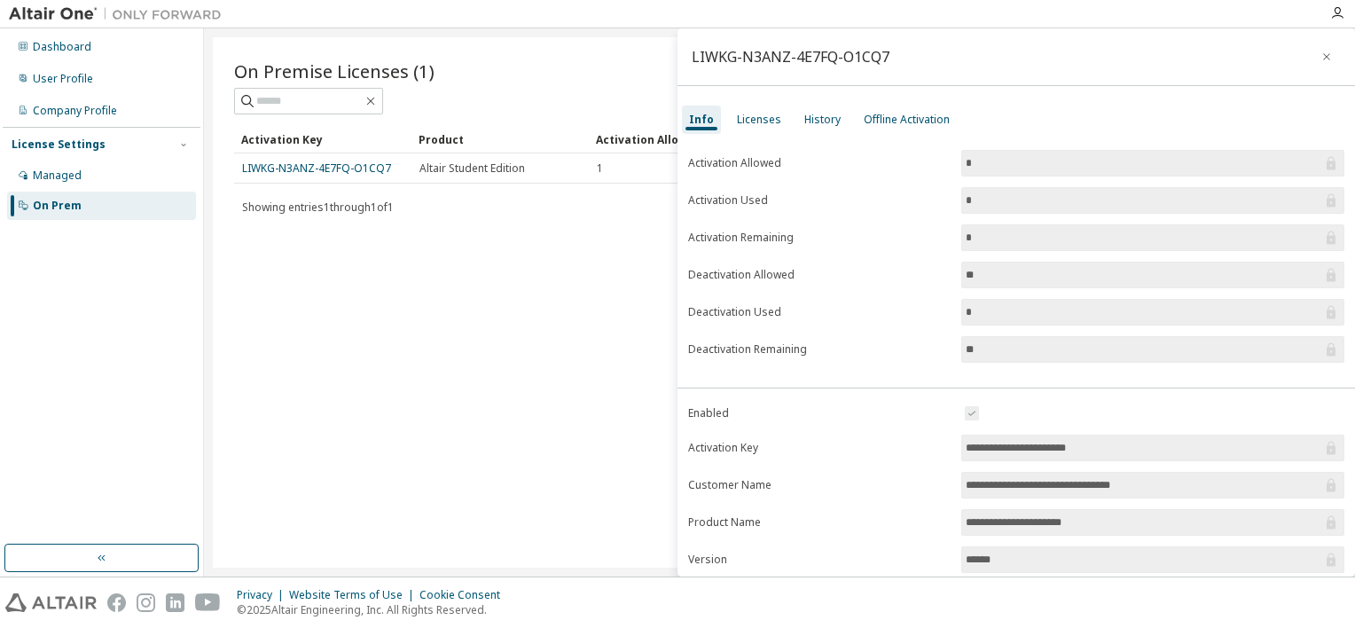
click at [50, 210] on div "On Prem" at bounding box center [57, 206] width 49 height 14
drag, startPoint x: 50, startPoint y: 210, endPoint x: 255, endPoint y: 245, distance: 208.7
click at [253, 245] on div "On Premise Licenses (1) Clear Load Save Save As Field Operator Value Select fil…" at bounding box center [780, 302] width 1134 height 530
click at [576, 373] on div "On Premise Licenses (1) Clear Load Save Save As Field Operator Value Select fil…" at bounding box center [780, 302] width 1134 height 530
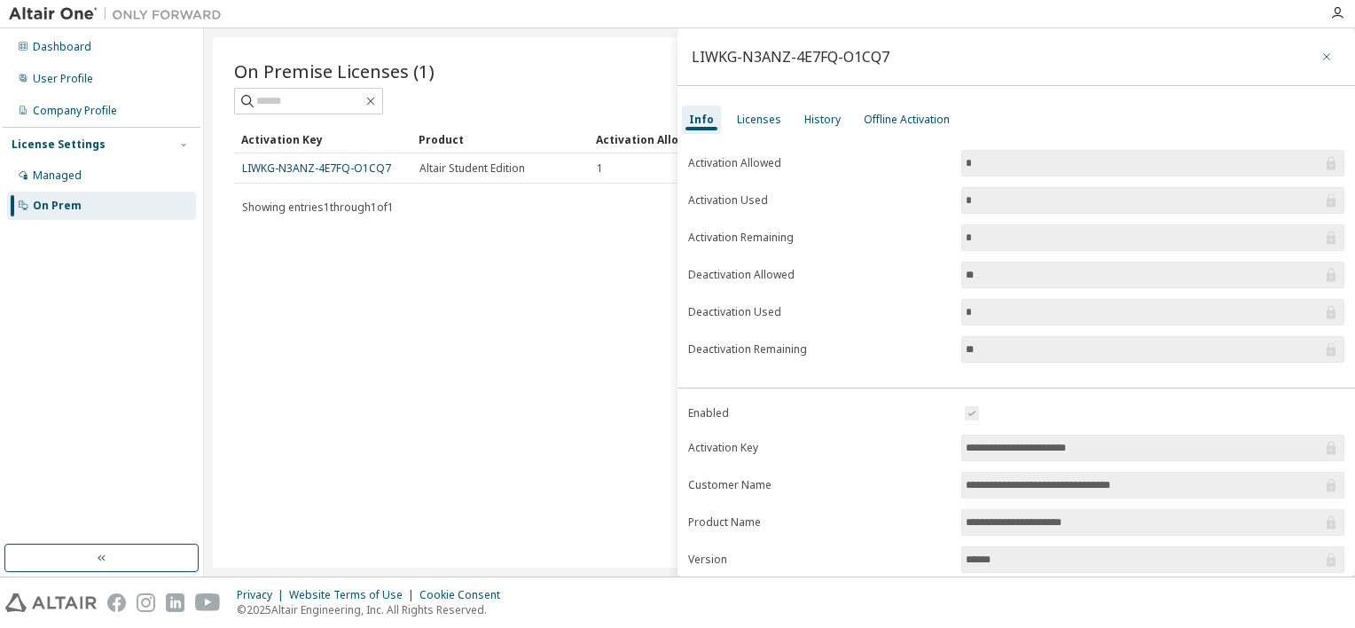
click at [1327, 54] on button "button" at bounding box center [1327, 57] width 28 height 28
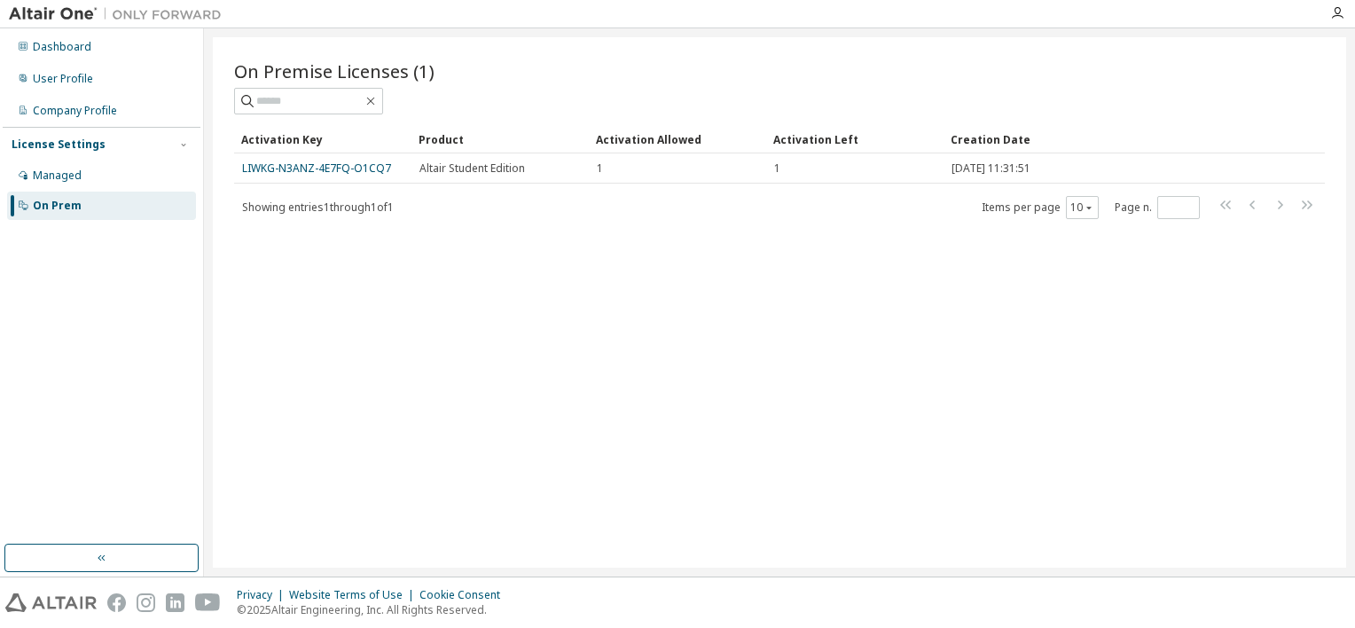
drag, startPoint x: 126, startPoint y: 206, endPoint x: 693, endPoint y: 241, distance: 567.9
click at [693, 241] on div "On Premise Licenses (1) Clear Load Save Save As Field Operator Value Select fil…" at bounding box center [780, 302] width 1134 height 530
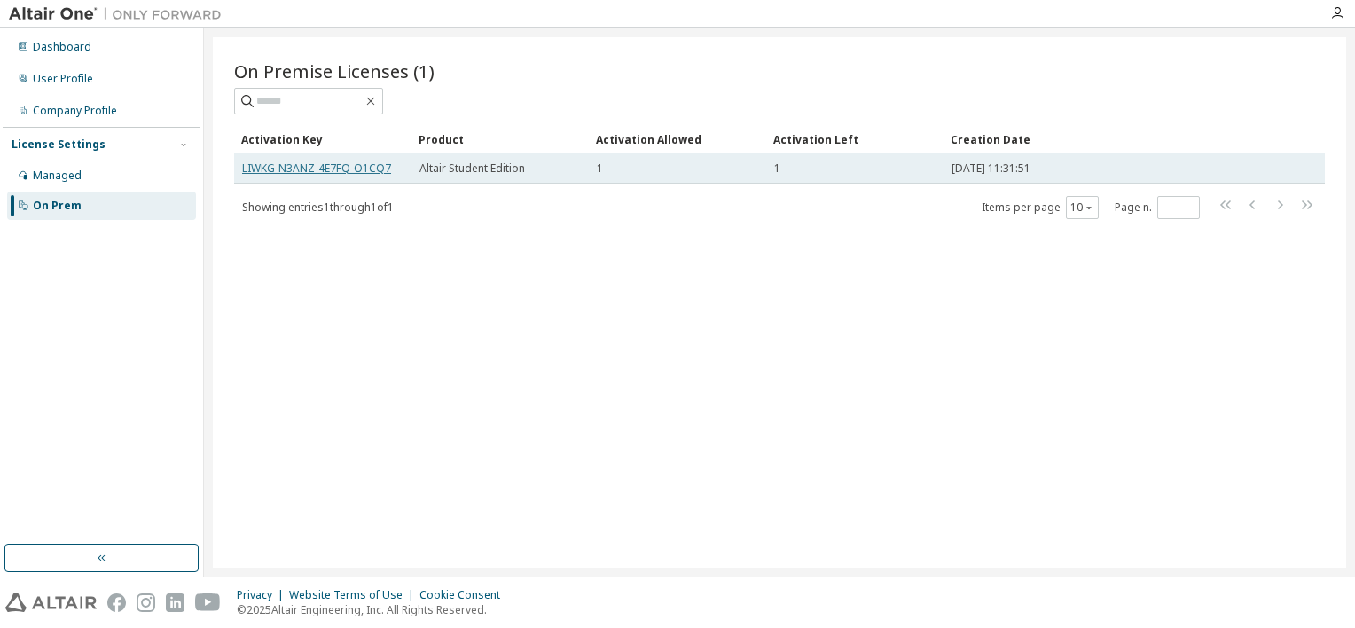
click at [286, 165] on link "LIWKG-N3ANZ-4E7FQ-O1CQ7" at bounding box center [316, 168] width 149 height 15
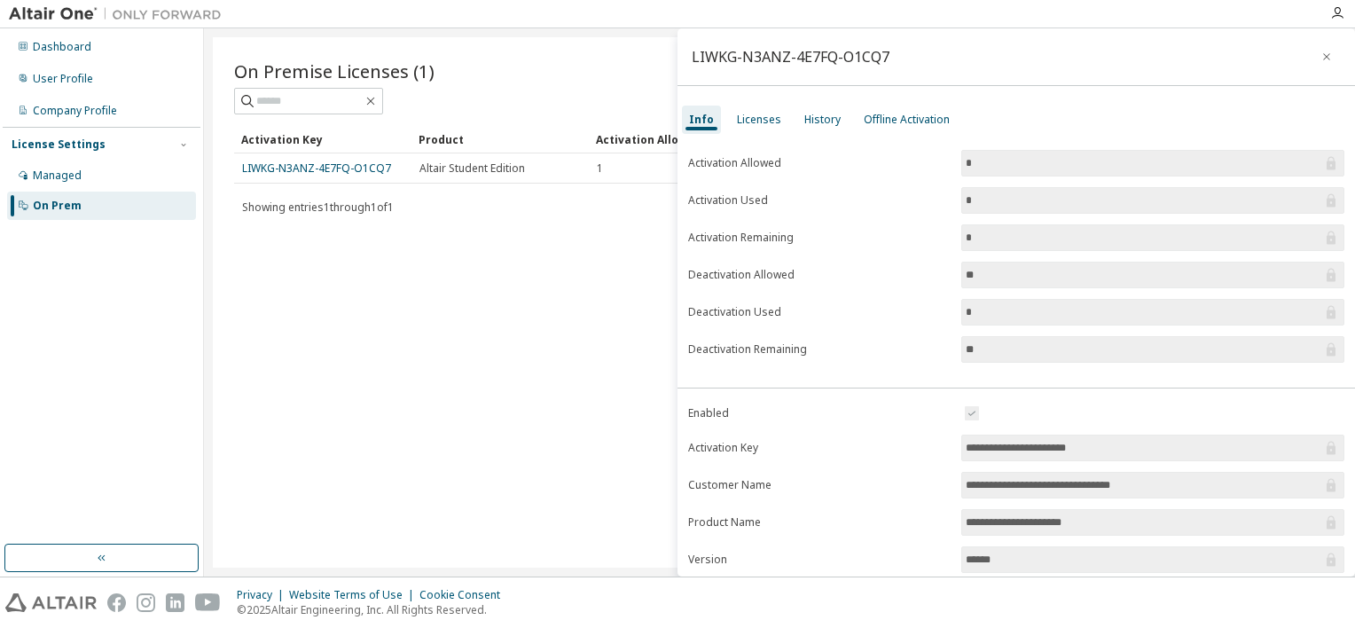
click at [1327, 450] on icon at bounding box center [1331, 448] width 9 height 13
drag, startPoint x: 710, startPoint y: 202, endPoint x: 816, endPoint y: 202, distance: 106.4
click at [816, 202] on label "Activation Used" at bounding box center [819, 200] width 263 height 14
drag, startPoint x: 816, startPoint y: 202, endPoint x: 956, endPoint y: 202, distance: 140.1
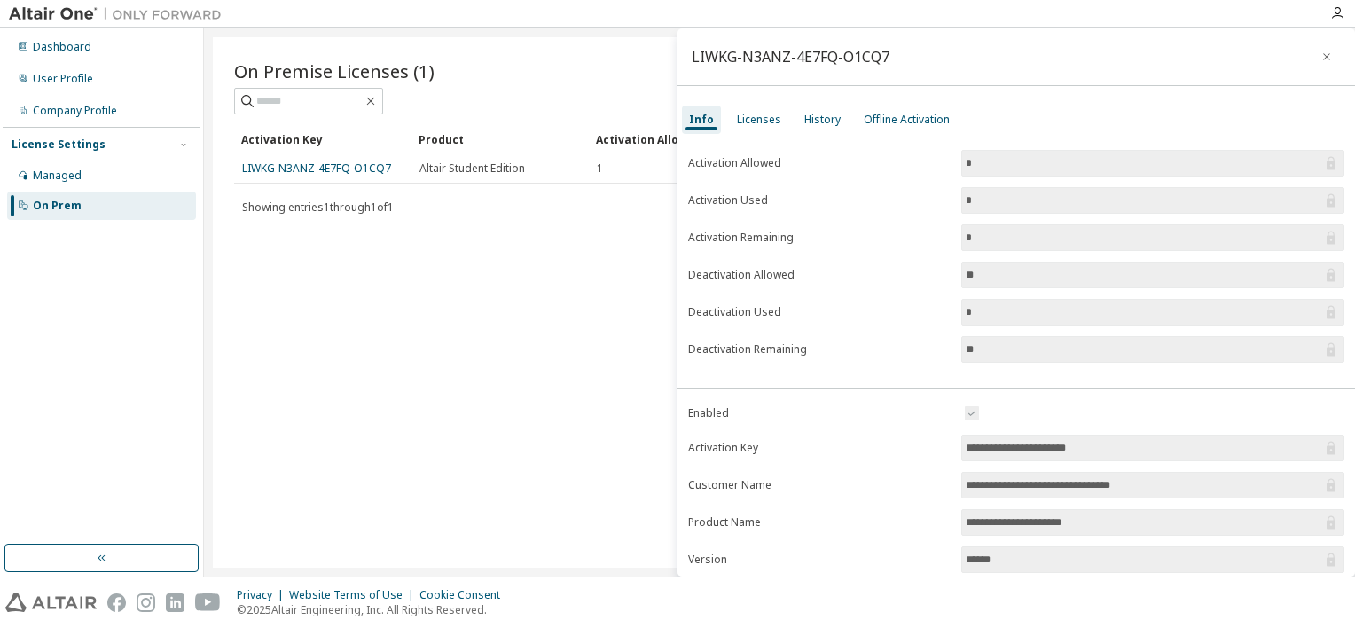
click at [956, 202] on form "Activation Allowed * Activation Used * Activation Remaining * Deactivation Allo…" at bounding box center [1016, 256] width 656 height 213
click at [887, 124] on div "Offline Activation" at bounding box center [907, 120] width 86 height 14
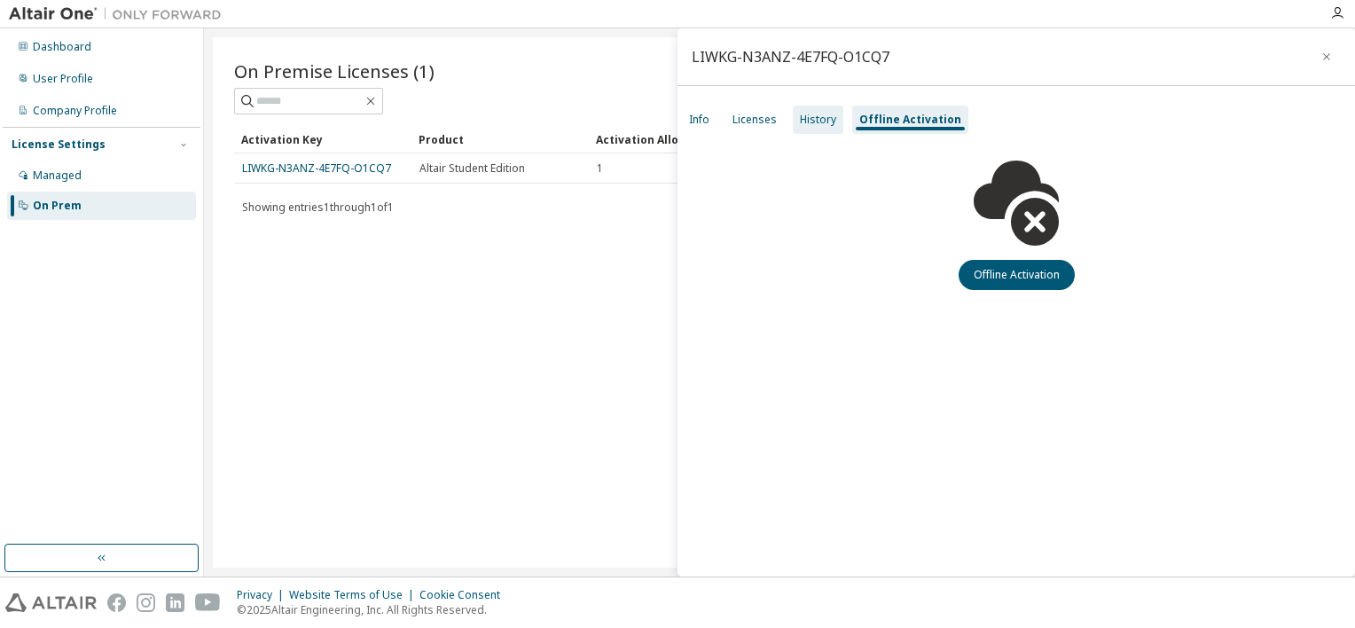
click at [838, 122] on div "History" at bounding box center [818, 120] width 51 height 28
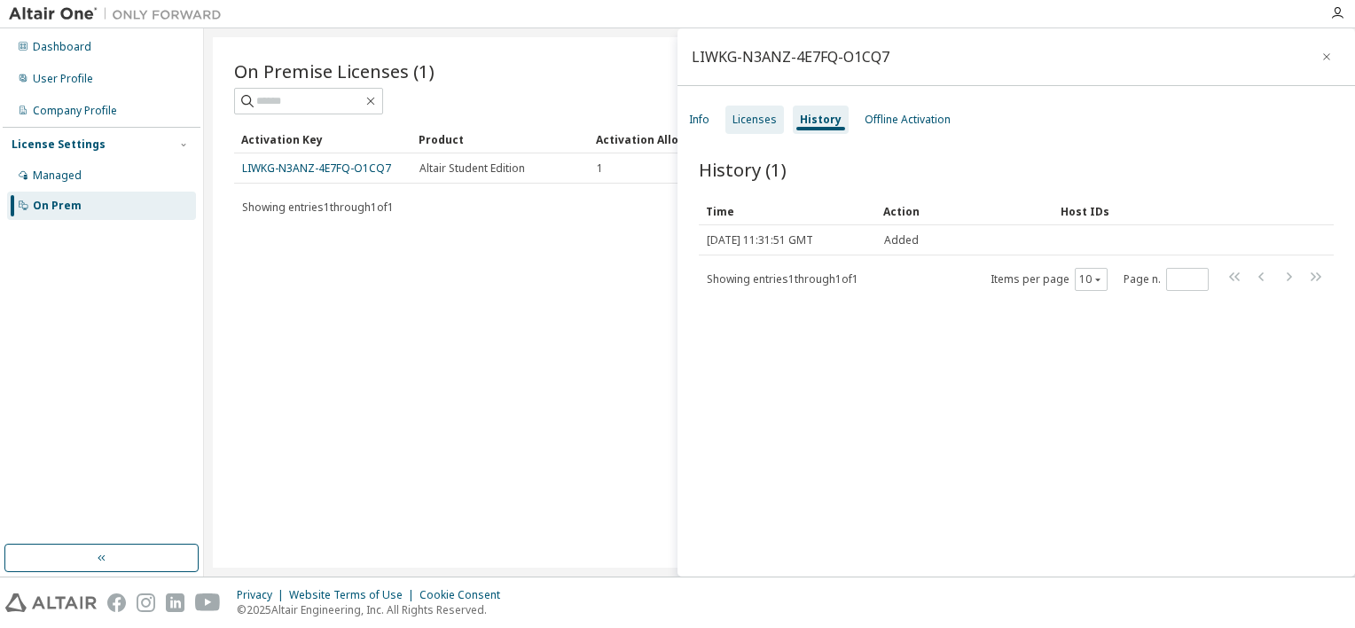
click at [772, 117] on div "Licenses" at bounding box center [755, 120] width 44 height 14
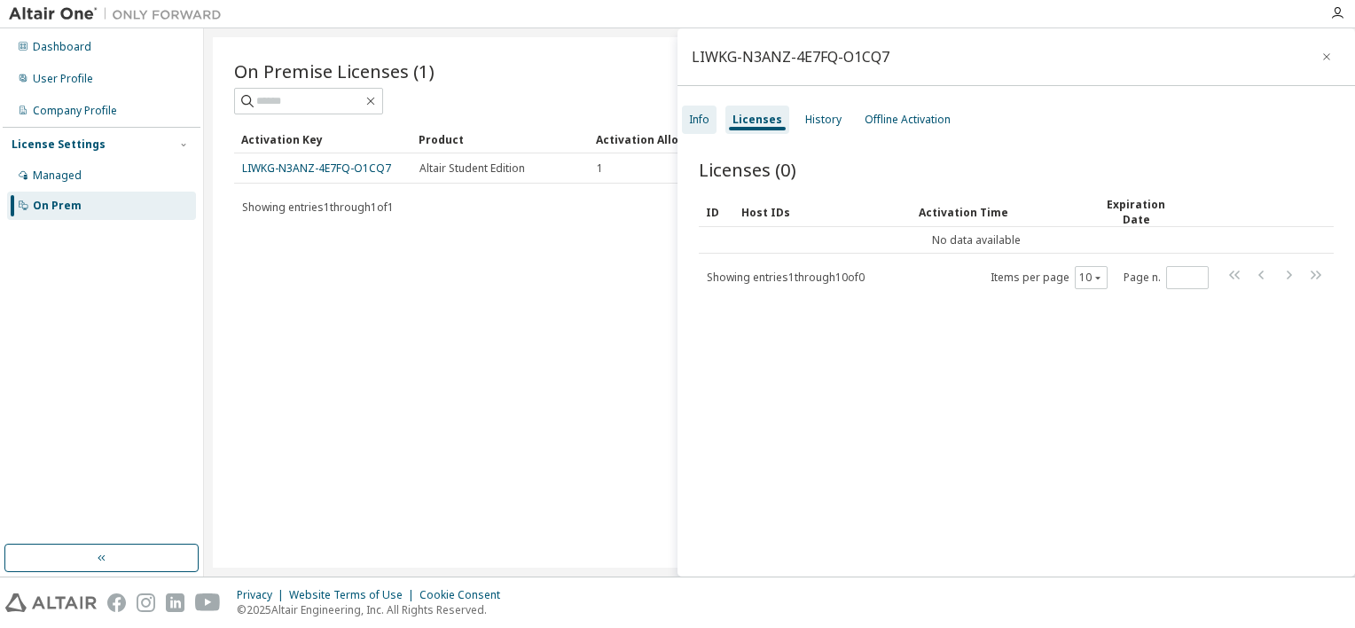
click at [698, 117] on div "Info" at bounding box center [699, 120] width 20 height 14
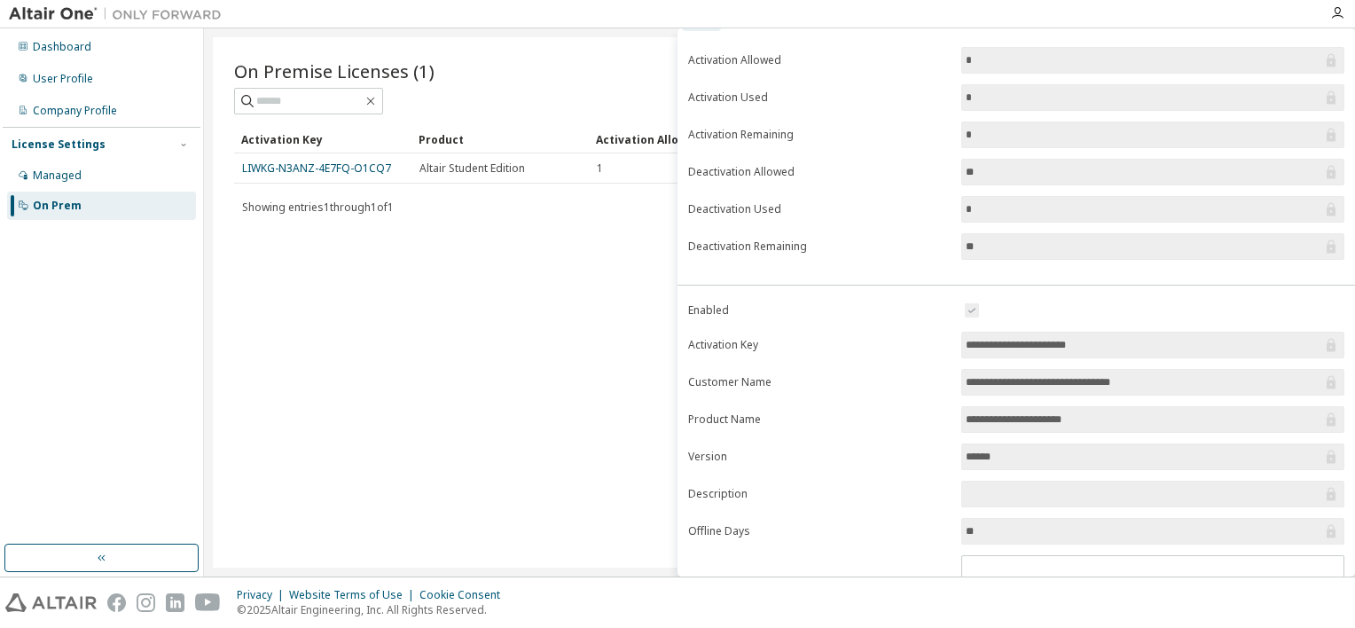
scroll to position [96, 0]
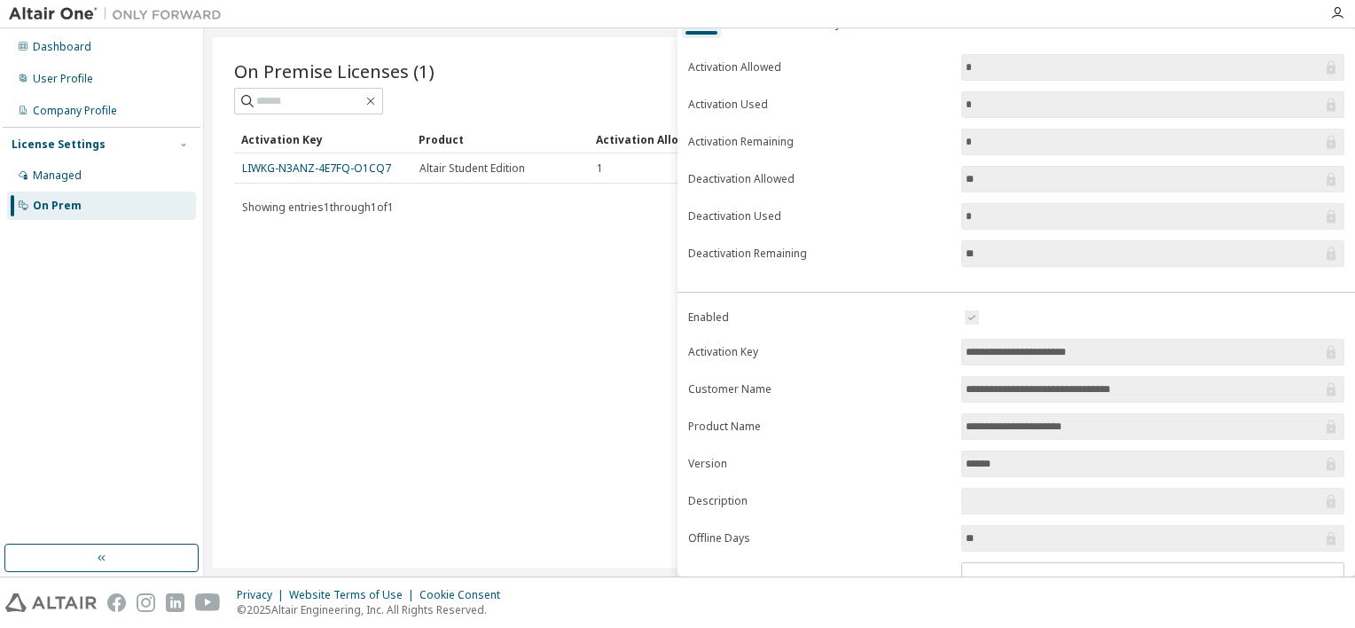
drag, startPoint x: 1026, startPoint y: 351, endPoint x: 957, endPoint y: 351, distance: 69.2
click at [957, 351] on form "**********" at bounding box center [1016, 461] width 656 height 309
